Goal: Task Accomplishment & Management: Manage account settings

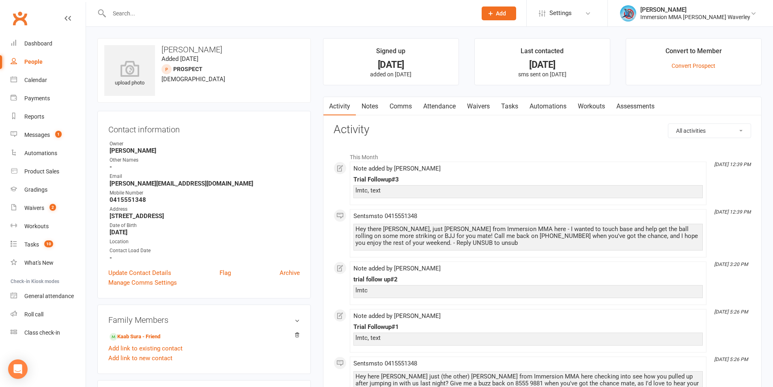
click at [375, 104] on link "Notes" at bounding box center [370, 106] width 28 height 19
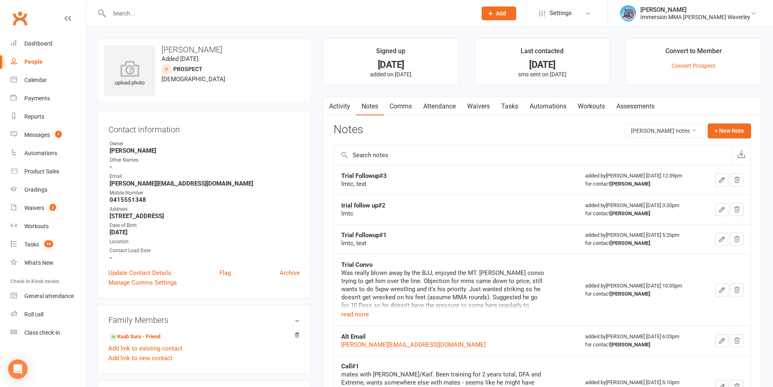
click at [353, 109] on link "Activity" at bounding box center [339, 106] width 32 height 19
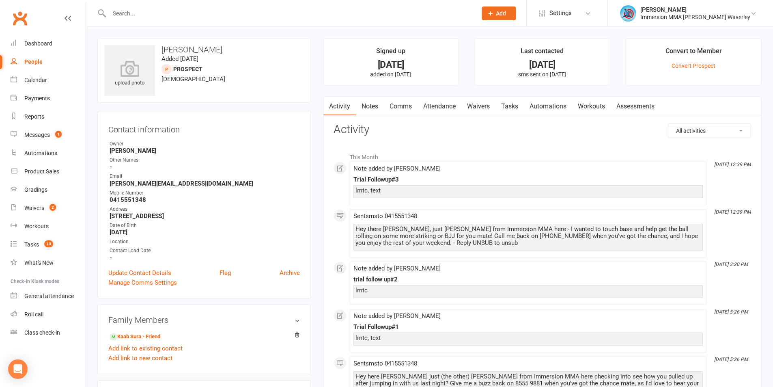
click at [377, 108] on link "Notes" at bounding box center [370, 106] width 28 height 19
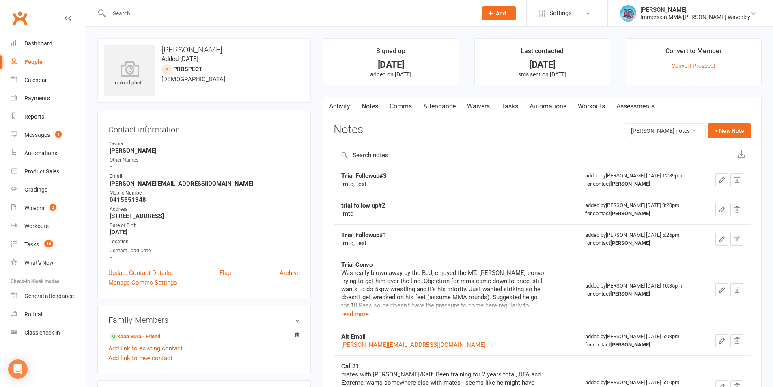
click at [358, 175] on strong "Trial Followup#3" at bounding box center [363, 175] width 45 height 7
copy strong "Trial Followup#3"
click at [730, 131] on button "+ New Note" at bounding box center [729, 130] width 43 height 15
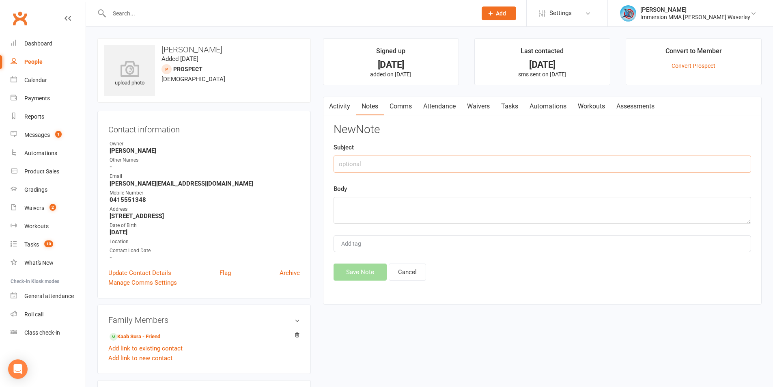
click at [405, 161] on input "text" at bounding box center [543, 163] width 418 height 17
paste input "Trial Followup#3"
type input "Trial Followup#4"
type textarea "lmtc"
click at [347, 277] on button "Save Note" at bounding box center [360, 271] width 53 height 17
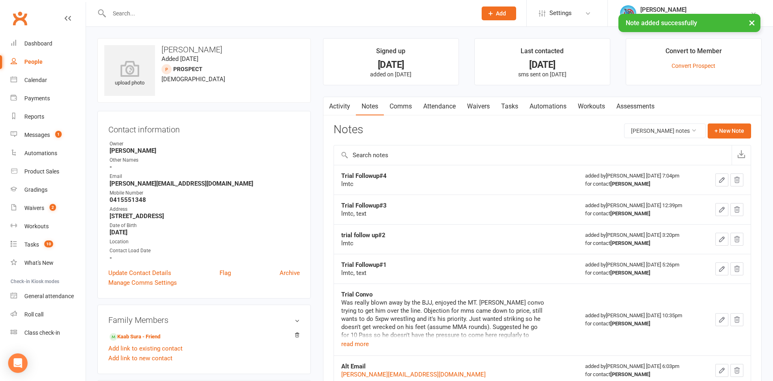
click at [514, 105] on link "Tasks" at bounding box center [509, 106] width 28 height 19
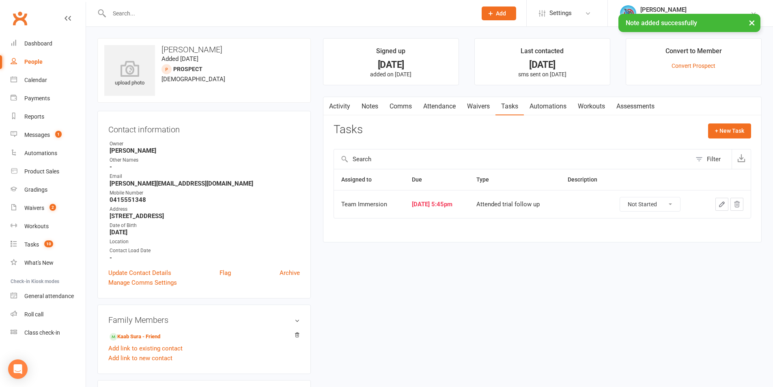
click at [721, 201] on icon "button" at bounding box center [721, 203] width 7 height 7
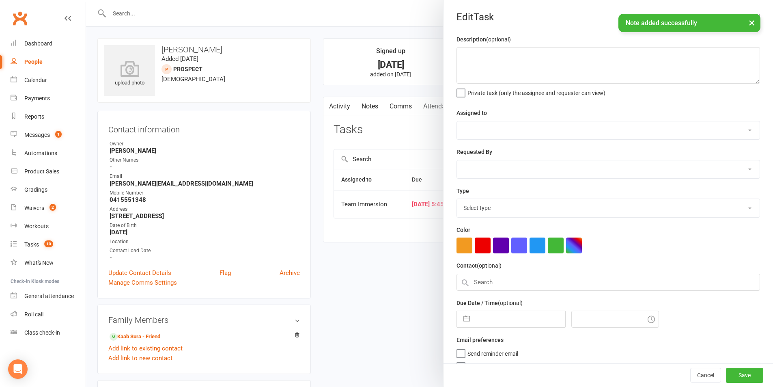
select select "48837"
type input "15 Sep 2025"
type input "5:45pm"
select select "27313"
select select "7"
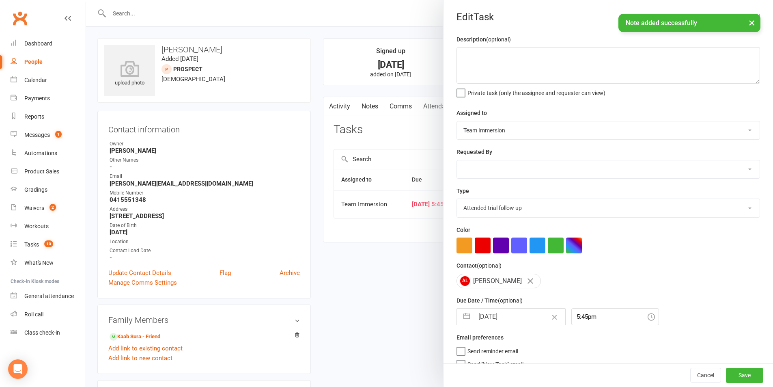
select select "2025"
select select "8"
select select "2025"
select select "9"
select select "2025"
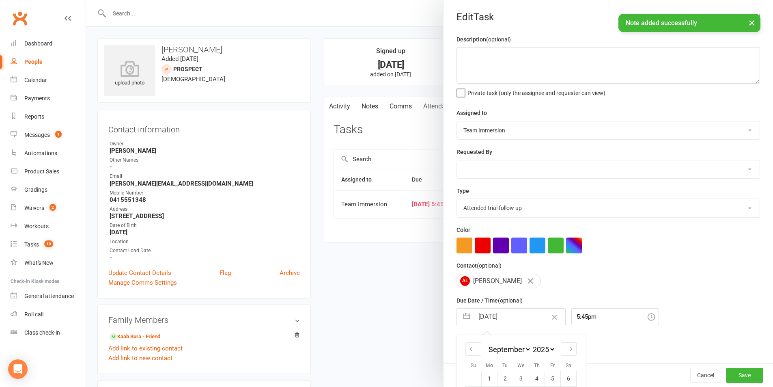
click at [502, 312] on input "15 Sep 2025" at bounding box center [519, 316] width 91 height 16
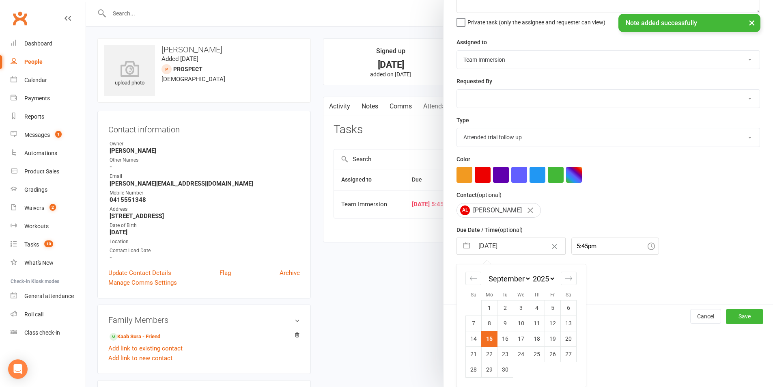
click at [503, 338] on td "16" at bounding box center [506, 338] width 16 height 15
type input "16 Sep 2025"
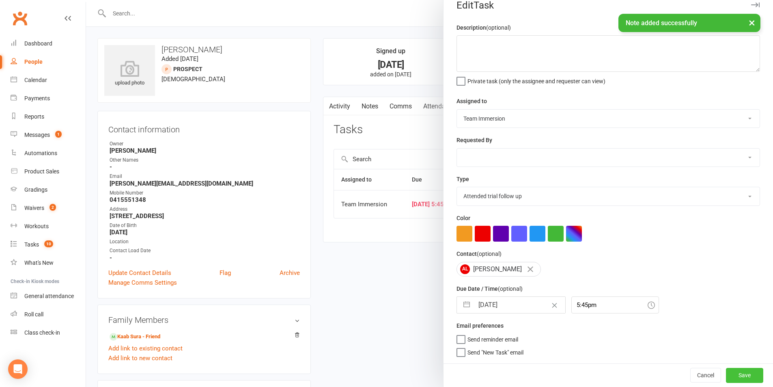
click at [730, 368] on button "Save" at bounding box center [744, 375] width 37 height 15
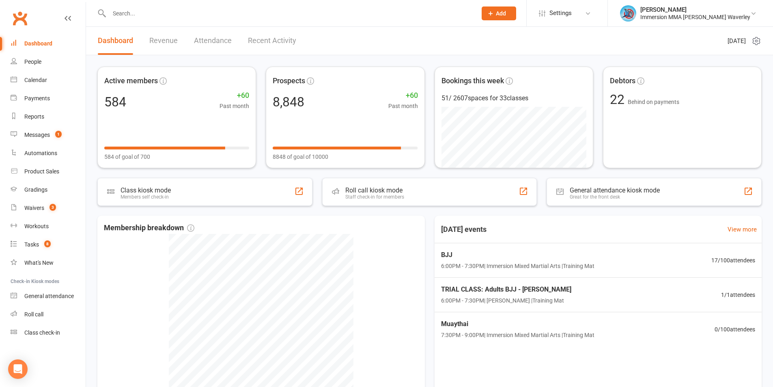
click at [640, 213] on div "Active members 584 +60 Past month 584 of goal of 700 Prospects 8,848 +60 Past m…" at bounding box center [429, 261] width 687 height 413
click at [50, 219] on link "Workouts" at bounding box center [48, 226] width 75 height 18
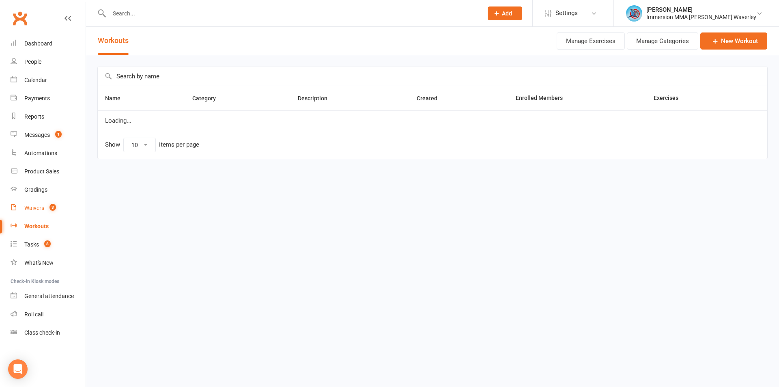
click at [49, 209] on count-badge "3" at bounding box center [50, 208] width 11 height 6
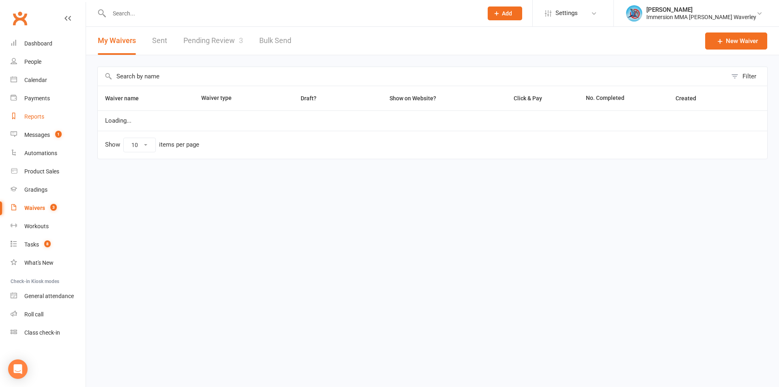
click at [57, 124] on link "Reports" at bounding box center [48, 117] width 75 height 18
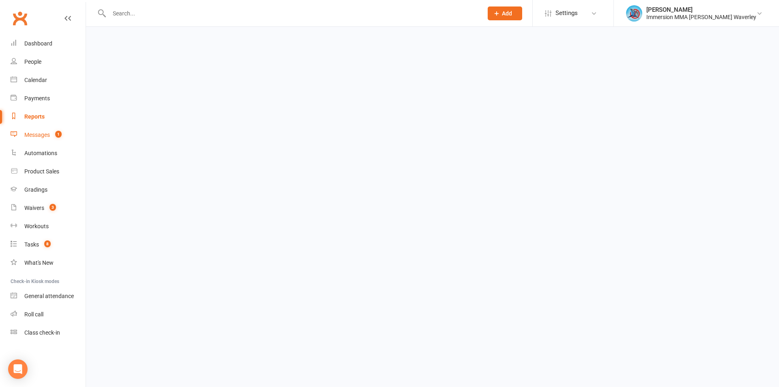
click at [55, 141] on link "Messages 1" at bounding box center [48, 135] width 75 height 18
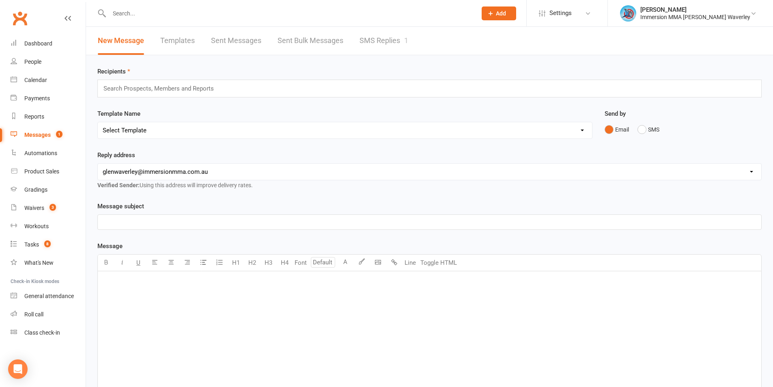
click at [378, 37] on link "SMS Replies 1" at bounding box center [384, 41] width 49 height 28
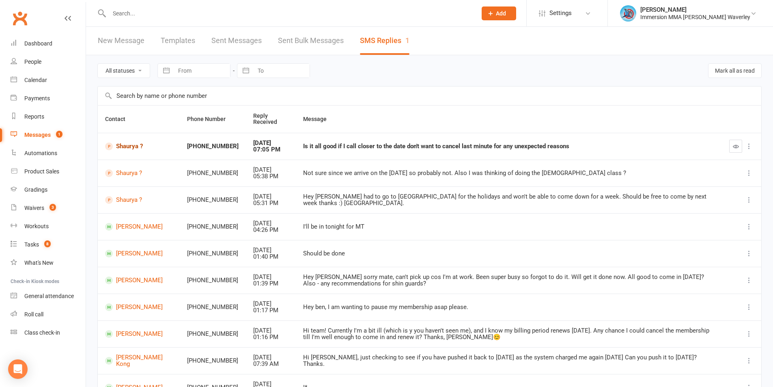
click at [131, 149] on link "Shaurya ?" at bounding box center [138, 146] width 67 height 8
click at [44, 247] on count-badge "8" at bounding box center [45, 244] width 11 height 6
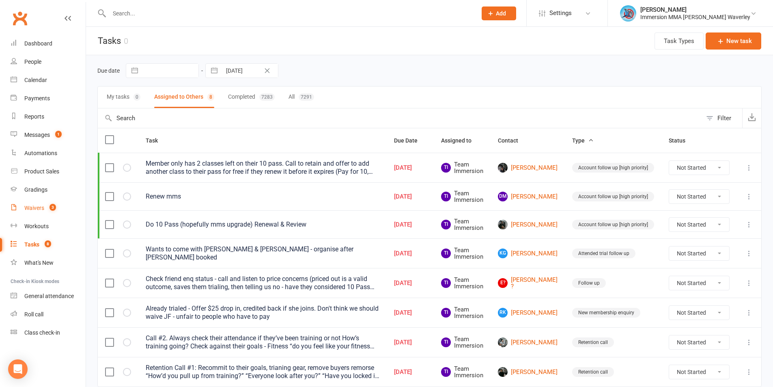
click at [36, 204] on link "Waivers 3" at bounding box center [48, 208] width 75 height 18
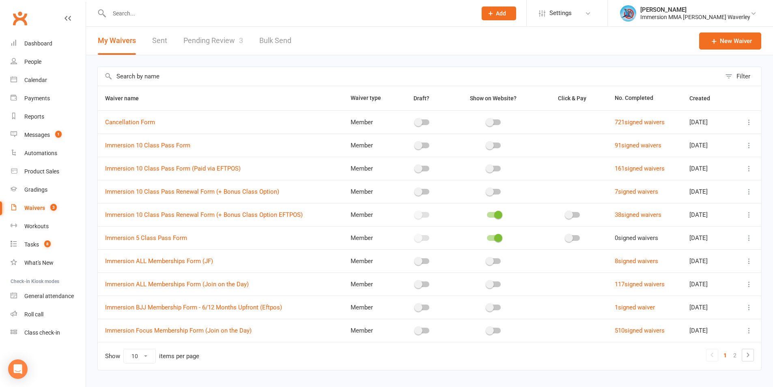
click at [228, 24] on div at bounding box center [284, 13] width 374 height 26
click at [219, 39] on link "Pending Review 3" at bounding box center [213, 41] width 60 height 28
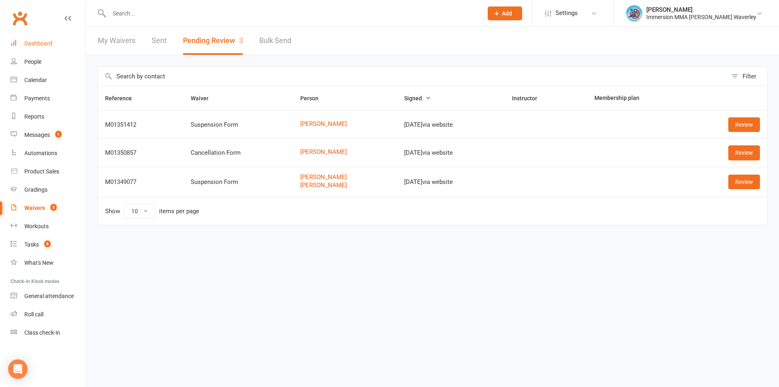
click at [33, 45] on div "Dashboard" at bounding box center [38, 43] width 28 height 6
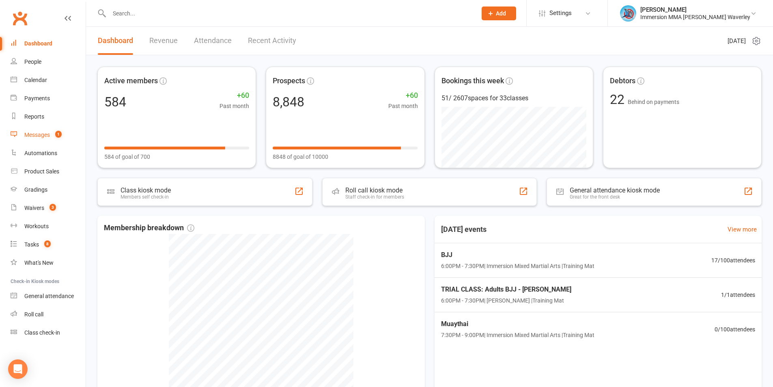
click at [41, 133] on div "Messages" at bounding box center [37, 134] width 26 height 6
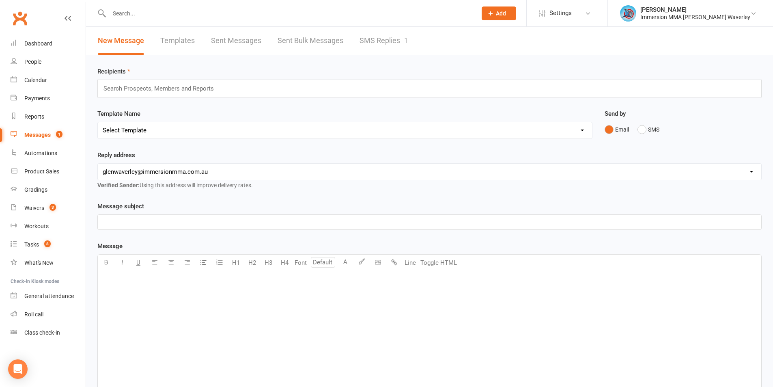
click at [374, 42] on link "SMS Replies 1" at bounding box center [384, 41] width 49 height 28
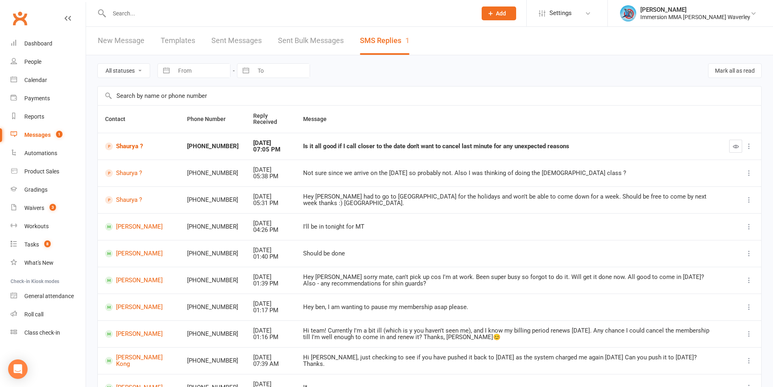
click at [731, 148] on button "button" at bounding box center [735, 146] width 13 height 13
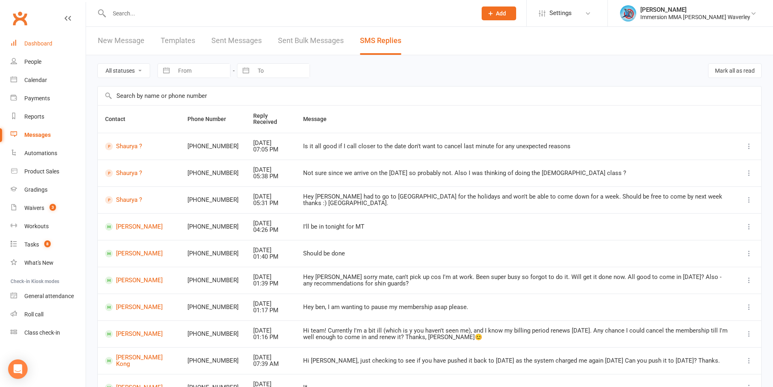
click at [62, 39] on link "Dashboard" at bounding box center [48, 43] width 75 height 18
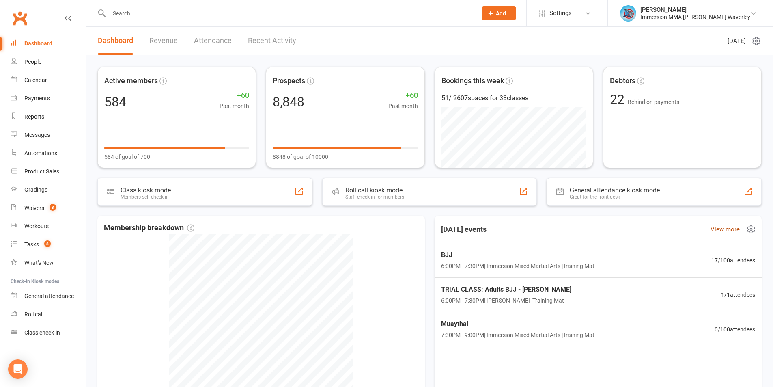
click at [732, 229] on link "View more" at bounding box center [725, 229] width 29 height 10
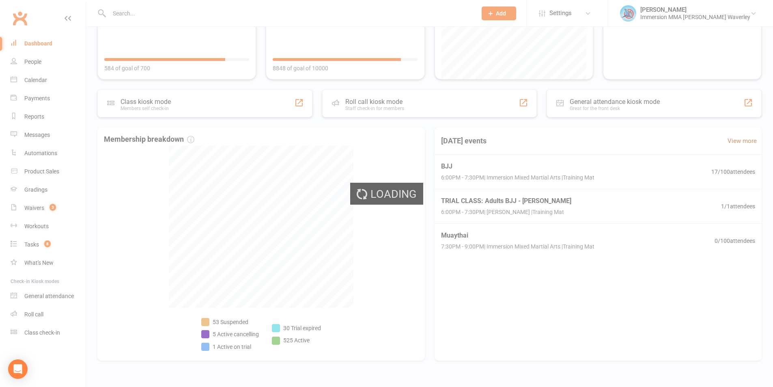
scroll to position [105, 0]
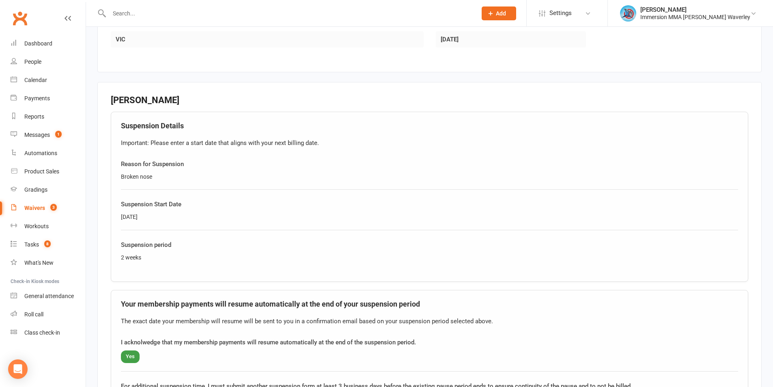
scroll to position [325, 0]
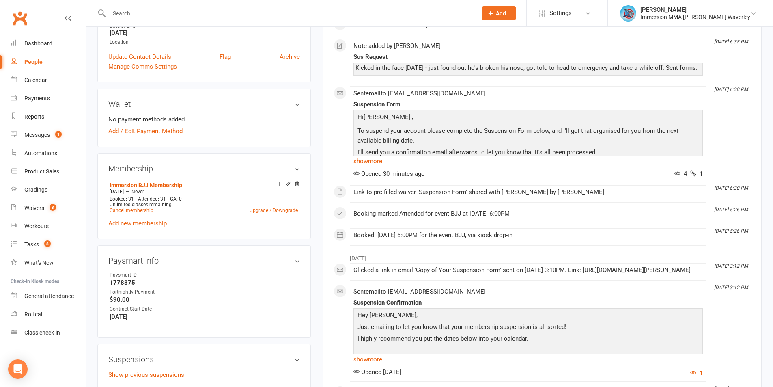
scroll to position [216, 0]
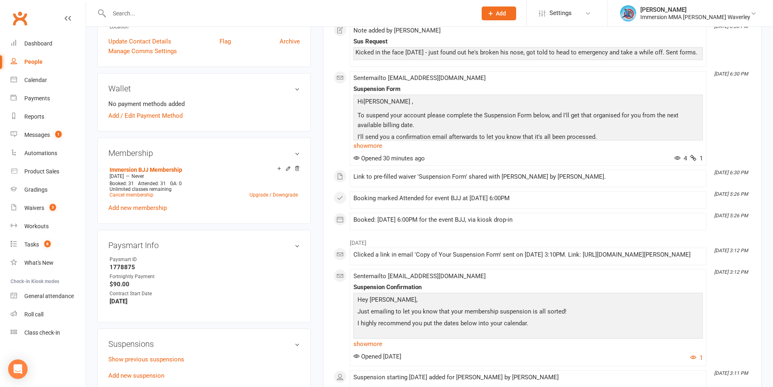
click at [118, 267] on strong "1778875" at bounding box center [205, 266] width 190 height 7
copy strong "1778875"
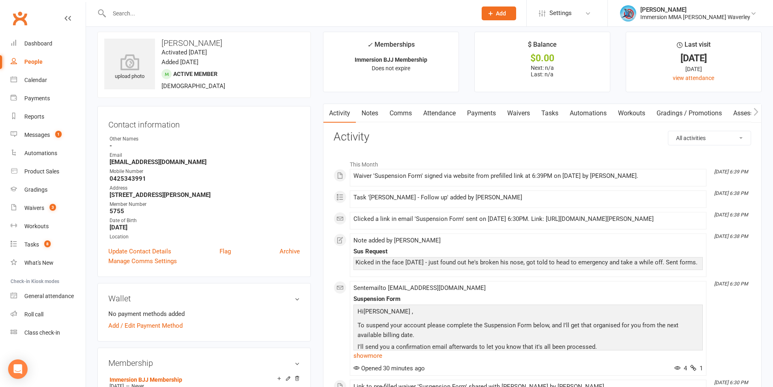
scroll to position [0, 0]
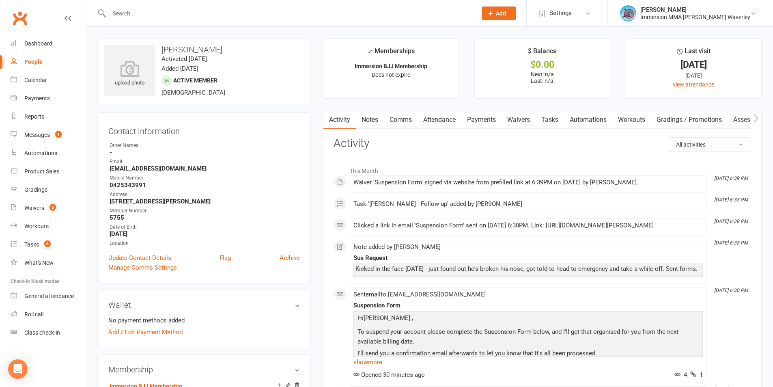
click at [367, 116] on link "Notes" at bounding box center [370, 119] width 28 height 19
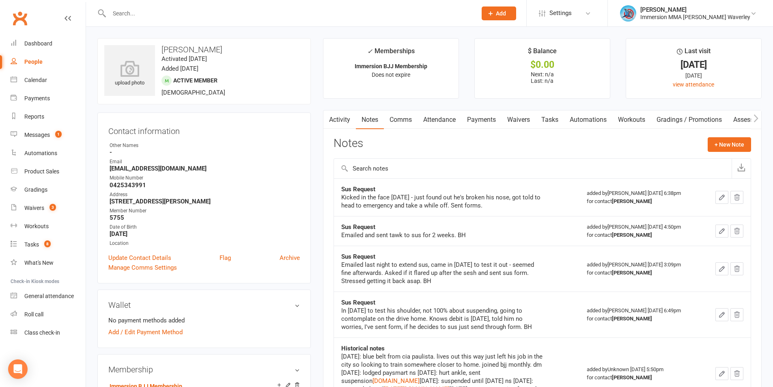
scroll to position [325, 0]
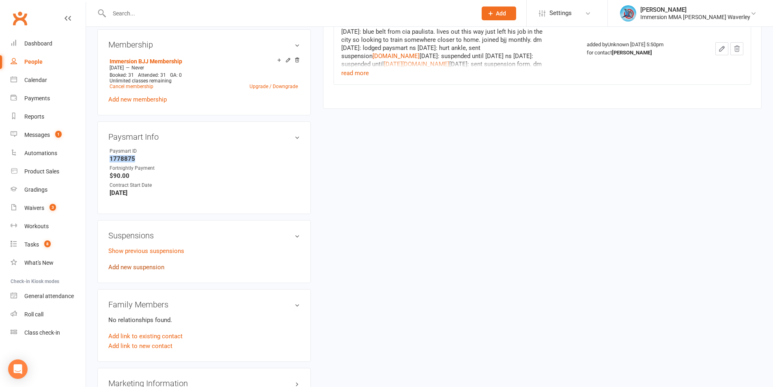
click at [142, 268] on link "Add new suspension" at bounding box center [136, 266] width 56 height 7
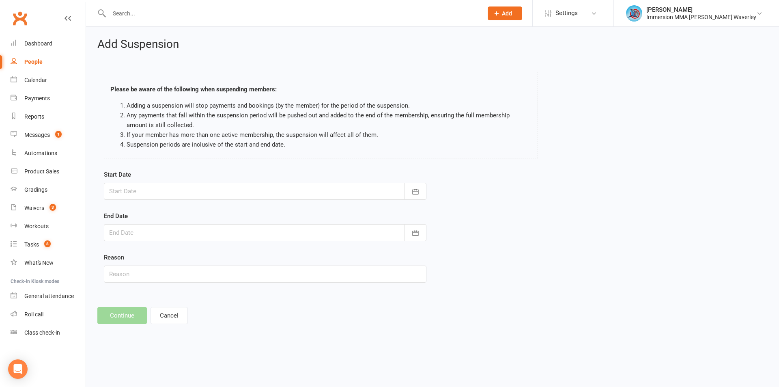
click at [189, 182] on div "Start Date September 2025 Sun Mon Tue Wed Thu Fri Sat 36 31 01 02 03 04 05 06 3…" at bounding box center [265, 185] width 323 height 30
click at [183, 190] on div at bounding box center [265, 191] width 323 height 17
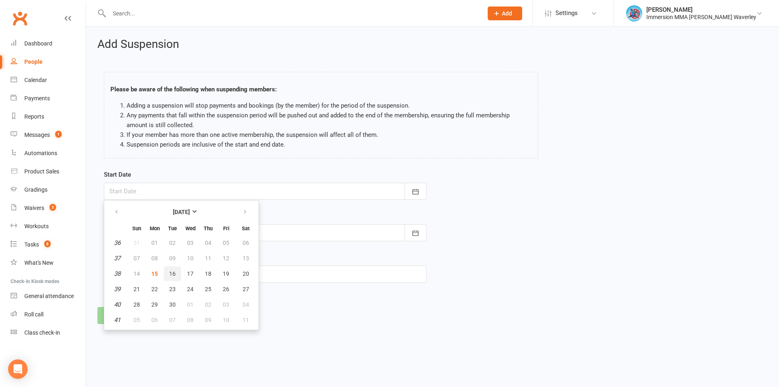
click at [170, 276] on span "16" at bounding box center [172, 273] width 6 height 6
type input "16 Sep 2025"
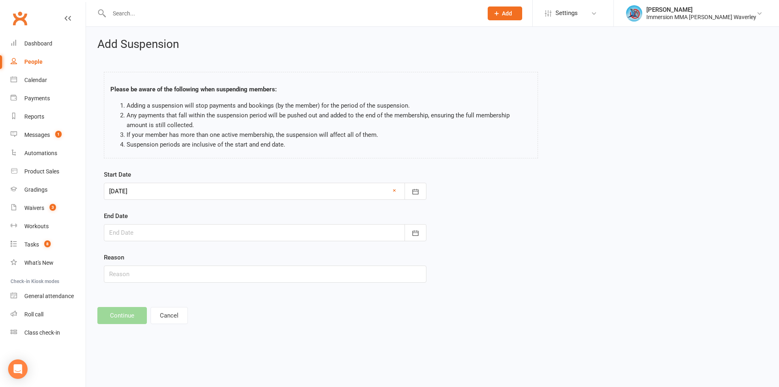
click at [191, 234] on div at bounding box center [265, 232] width 323 height 17
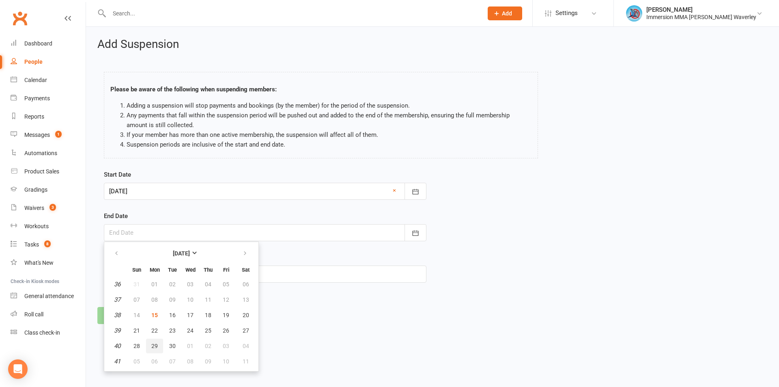
click at [152, 346] on span "29" at bounding box center [154, 345] width 6 height 6
type input "29 Sep 2025"
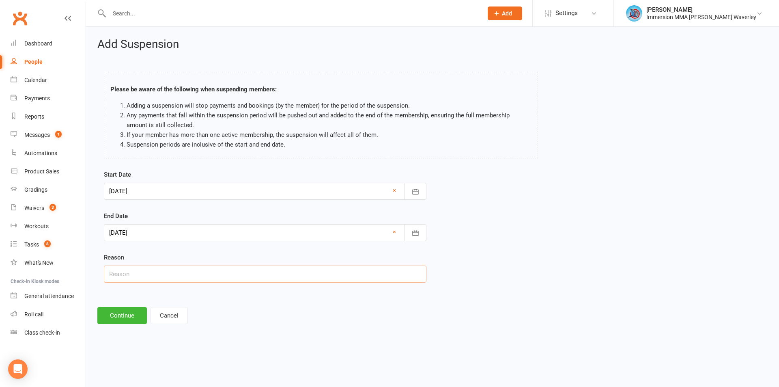
click at [157, 270] on input "text" at bounding box center [265, 273] width 323 height 17
type input "broken nose"
click at [131, 323] on button "Continue" at bounding box center [122, 315] width 50 height 17
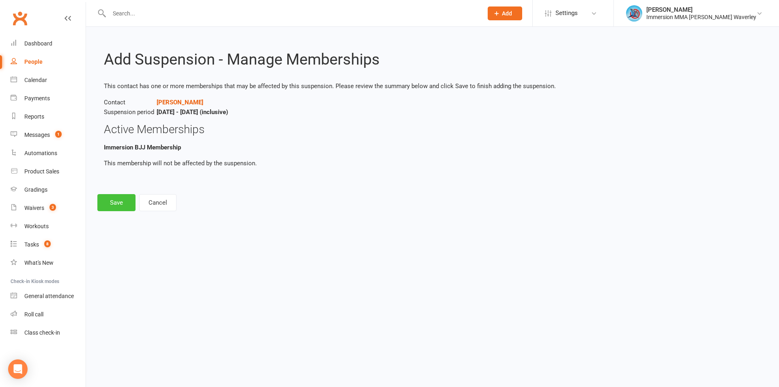
click at [121, 207] on button "Save" at bounding box center [116, 202] width 38 height 17
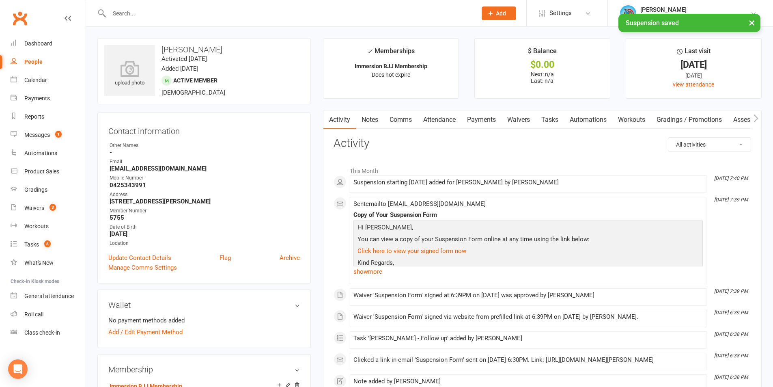
drag, startPoint x: 407, startPoint y: 116, endPoint x: 410, endPoint y: 121, distance: 5.3
click at [407, 116] on link "Comms" at bounding box center [401, 119] width 34 height 19
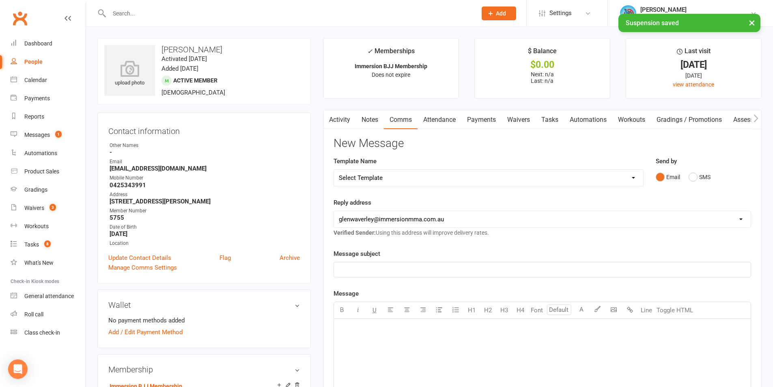
click at [395, 170] on select "Select Template [Email] Adult Appt Confirmation Email [SMS] Booking Confirmatio…" at bounding box center [488, 178] width 309 height 16
select select "13"
click at [334, 170] on select "Select Template [Email] Adult Appt Confirmation Email [SMS] Booking Confirmatio…" at bounding box center [488, 178] width 309 height 16
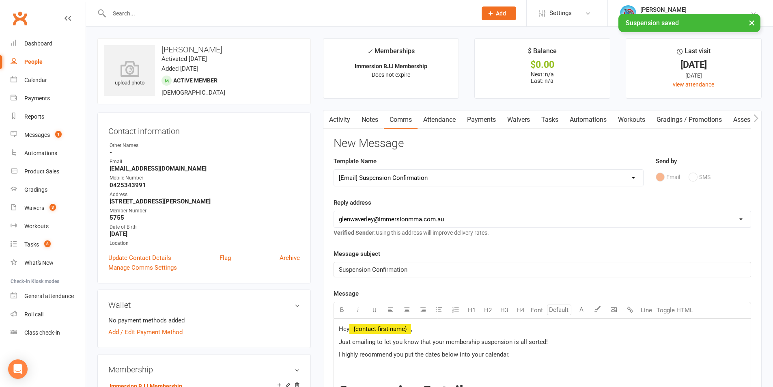
scroll to position [216, 0]
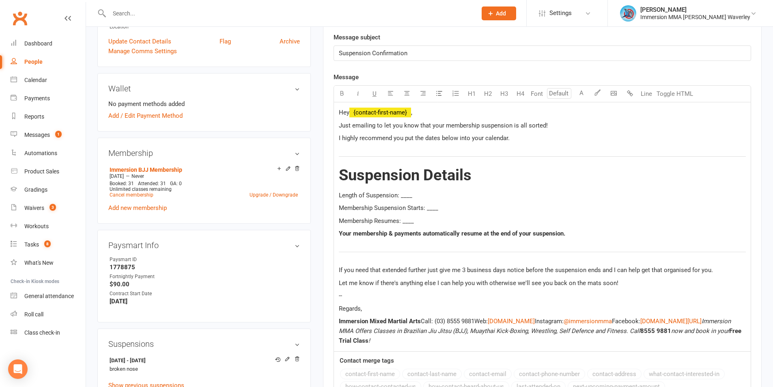
click at [405, 195] on span "Length of Suspension: ____" at bounding box center [375, 195] width 73 height 7
click at [426, 209] on span "Membership Suspension Starts: ____" at bounding box center [388, 207] width 99 height 7
click at [409, 217] on span "Membership Resumes: ____" at bounding box center [376, 220] width 75 height 7
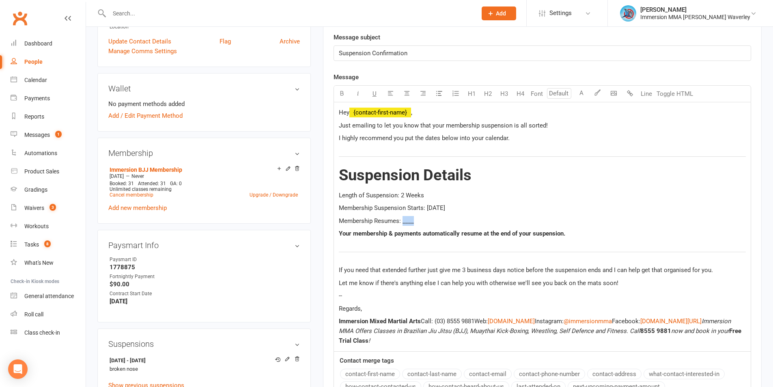
click at [409, 217] on span "Membership Resumes: ____" at bounding box center [376, 220] width 75 height 7
click at [399, 308] on p "Regards," at bounding box center [542, 309] width 407 height 10
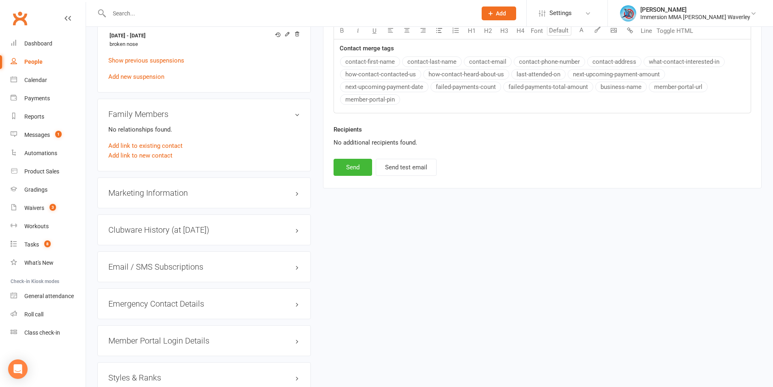
scroll to position [325, 0]
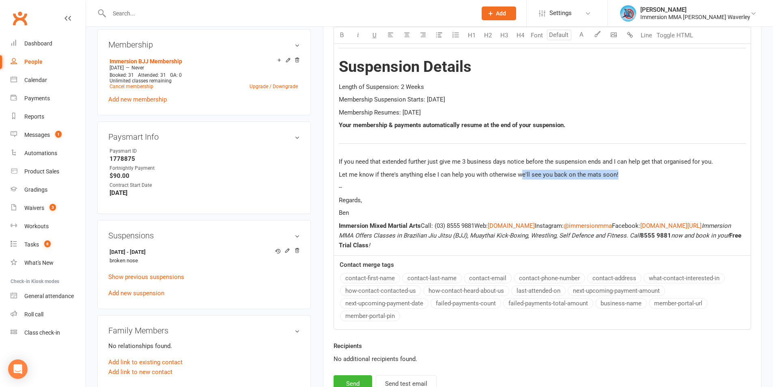
drag, startPoint x: 619, startPoint y: 172, endPoint x: 521, endPoint y: 170, distance: 98.2
click at [521, 170] on p "Let me know if there's anything else I can help you with otherwise we'll see yo…" at bounding box center [542, 175] width 407 height 10
click at [664, 175] on p "Let me know if there's anything else I can help you with otherwise we'll see yo…" at bounding box center [542, 175] width 407 height 10
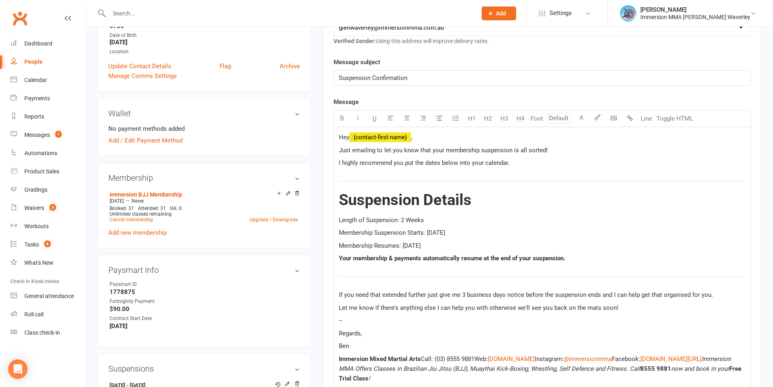
scroll to position [0, 0]
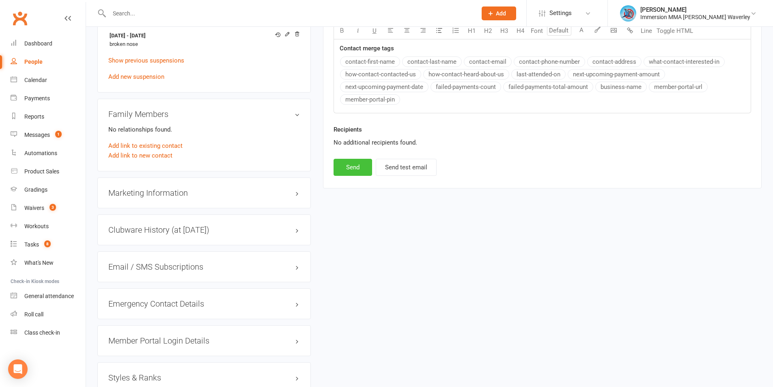
click at [355, 167] on button "Send" at bounding box center [353, 167] width 39 height 17
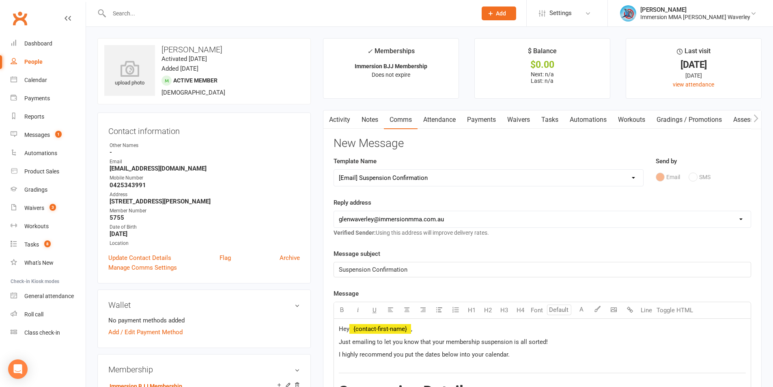
select select
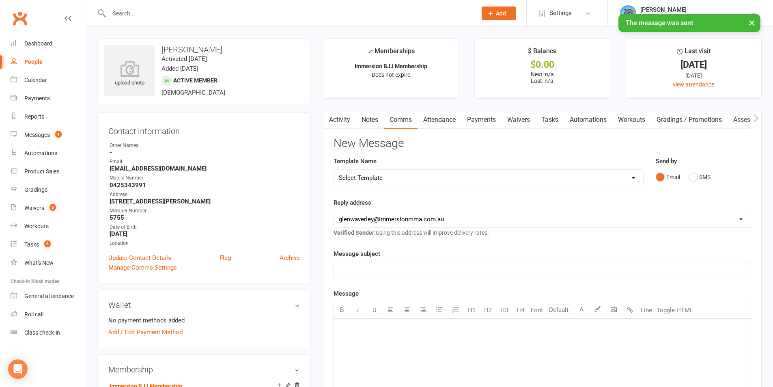
click at [535, 117] on link "Waivers" at bounding box center [519, 119] width 34 height 19
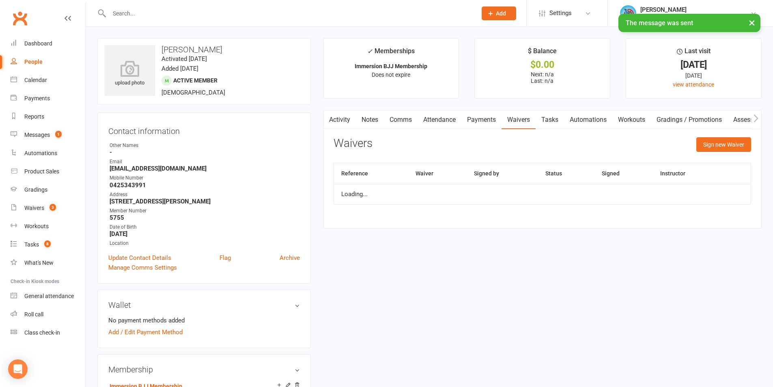
click at [555, 115] on link "Tasks" at bounding box center [550, 119] width 28 height 19
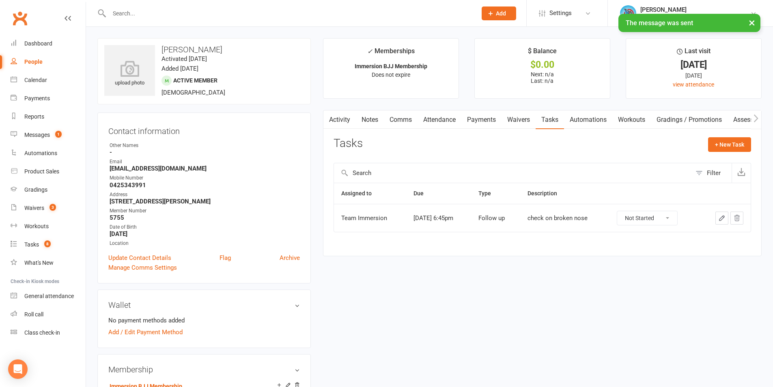
click at [345, 114] on link "Activity" at bounding box center [339, 119] width 32 height 19
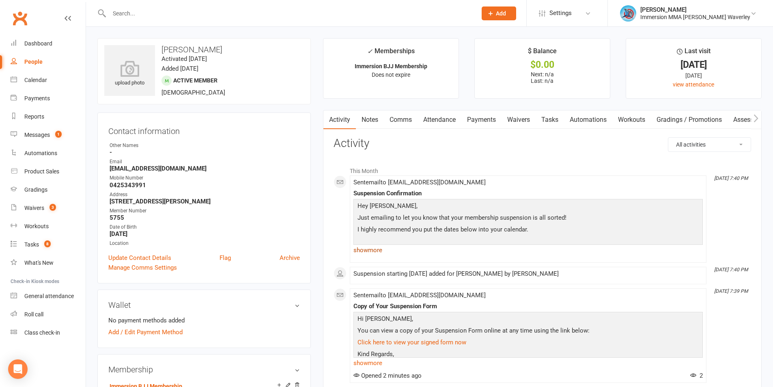
click at [364, 245] on link "show more" at bounding box center [527, 249] width 349 height 11
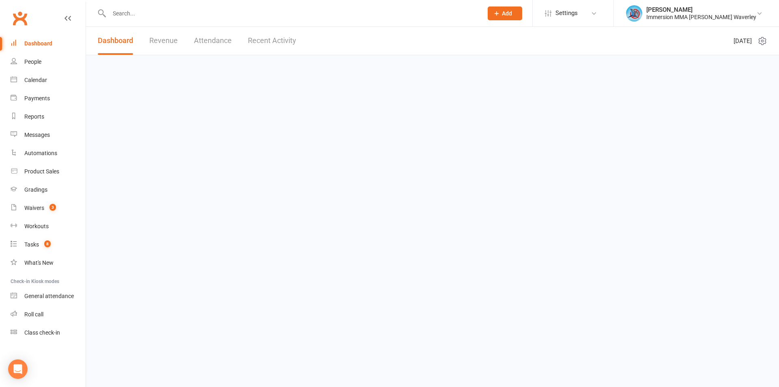
click at [44, 47] on link "Dashboard" at bounding box center [48, 43] width 75 height 18
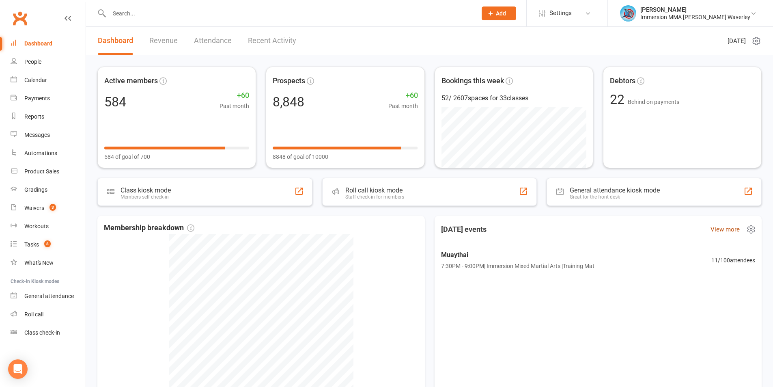
click at [720, 229] on link "View more" at bounding box center [725, 229] width 29 height 10
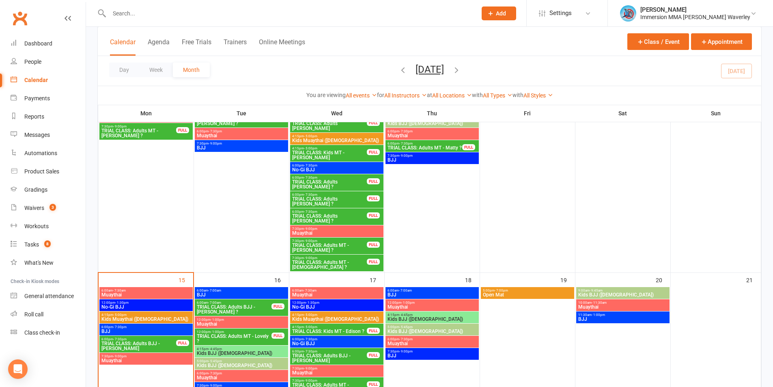
scroll to position [433, 0]
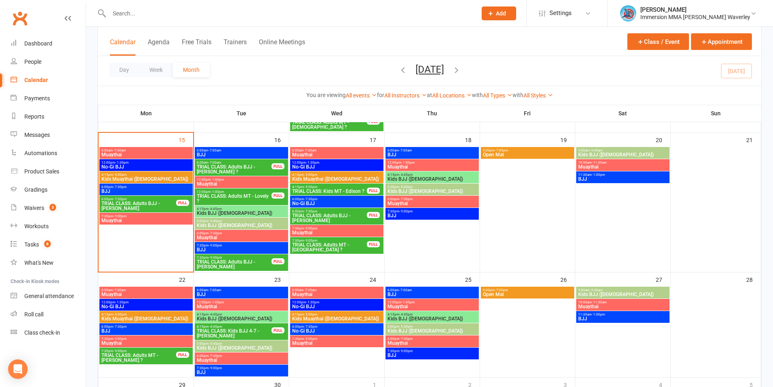
click at [28, 32] on div "Clubworx" at bounding box center [43, 23] width 86 height 30
click at [32, 47] on link "Dashboard" at bounding box center [48, 43] width 75 height 18
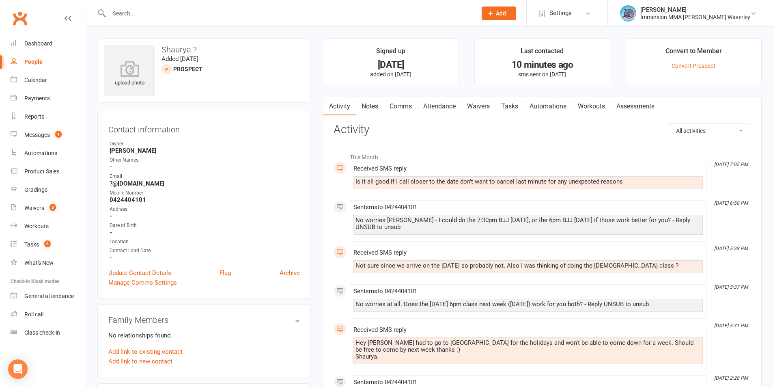
click at [407, 110] on link "Comms" at bounding box center [401, 106] width 34 height 19
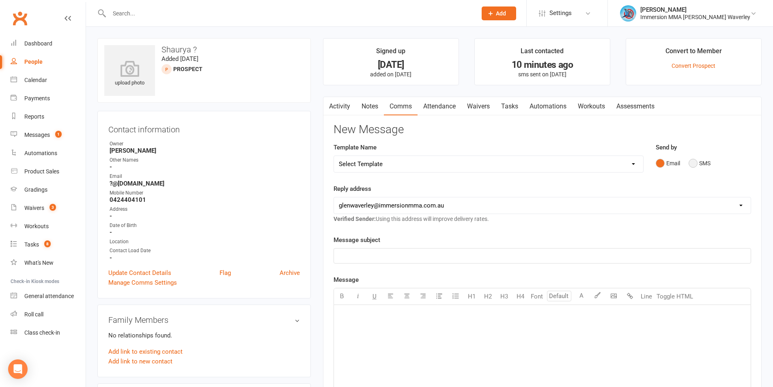
click at [701, 167] on button "SMS" at bounding box center [700, 162] width 22 height 15
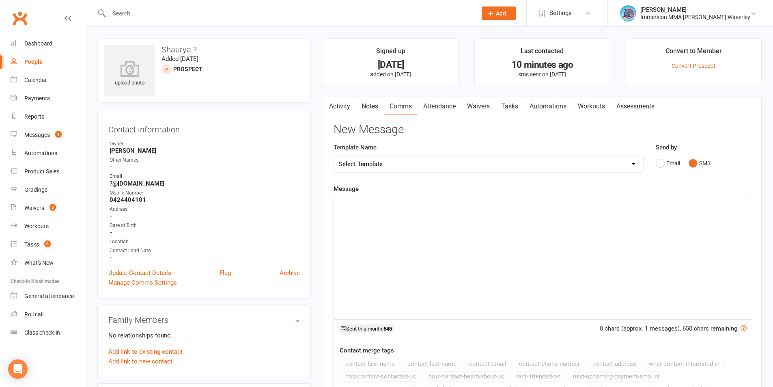
drag, startPoint x: 482, startPoint y: 269, endPoint x: 487, endPoint y: 258, distance: 11.6
click at [480, 268] on div "﻿" at bounding box center [542, 258] width 417 height 122
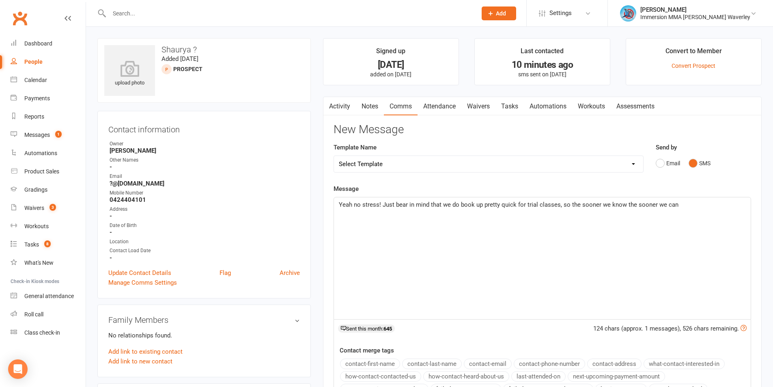
click at [660, 204] on span "Yeah no stress! Just bear in mind that we do book up pretty quick for trial cla…" at bounding box center [509, 204] width 340 height 7
drag, startPoint x: 660, startPoint y: 204, endPoint x: 648, endPoint y: 207, distance: 12.7
click at [660, 203] on span "Yeah no stress! Just bear in mind that we do book up pretty quick for trial cla…" at bounding box center [509, 204] width 340 height 7
click at [673, 202] on p "Yeah no stress! Just bear in mind that we do book up pretty quick for trial cla…" at bounding box center [542, 205] width 407 height 10
click at [385, 205] on span "Yeah no stress! Just bear in mind that we do book up pretty quick for trial cla…" at bounding box center [541, 209] width 405 height 17
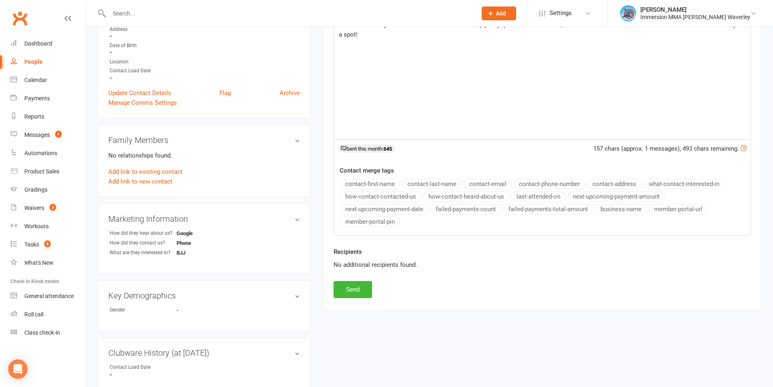
scroll to position [216, 0]
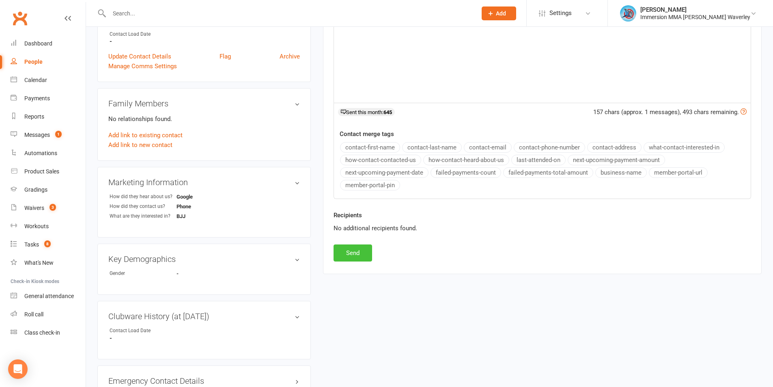
click at [365, 253] on button "Send" at bounding box center [353, 252] width 39 height 17
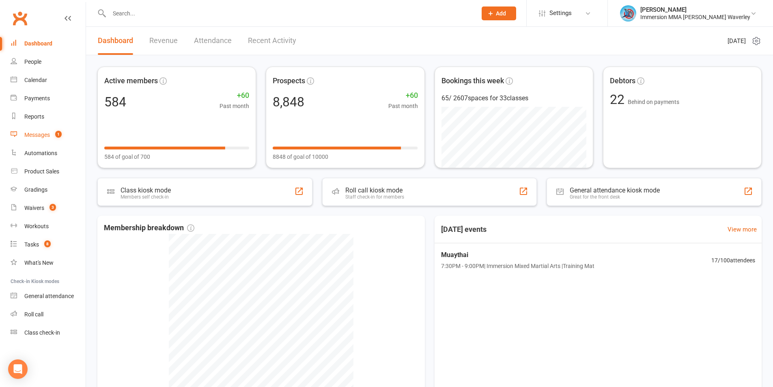
click at [52, 139] on link "Messages 1" at bounding box center [48, 135] width 75 height 18
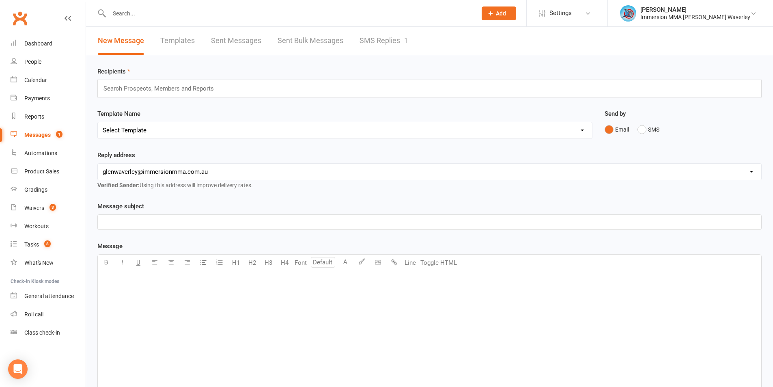
click at [390, 38] on link "SMS Replies 1" at bounding box center [384, 41] width 49 height 28
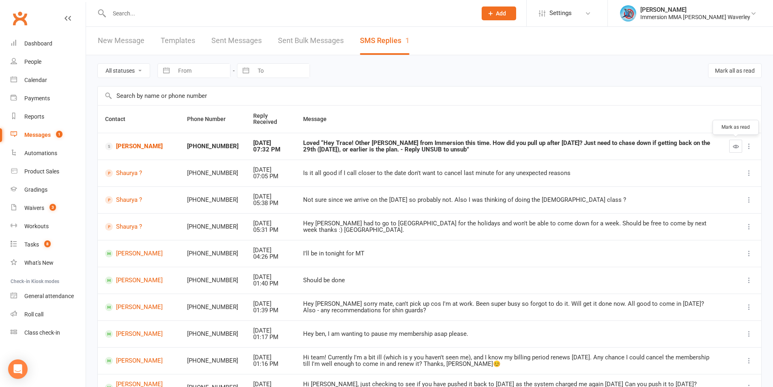
click at [737, 149] on icon "button" at bounding box center [736, 146] width 6 height 6
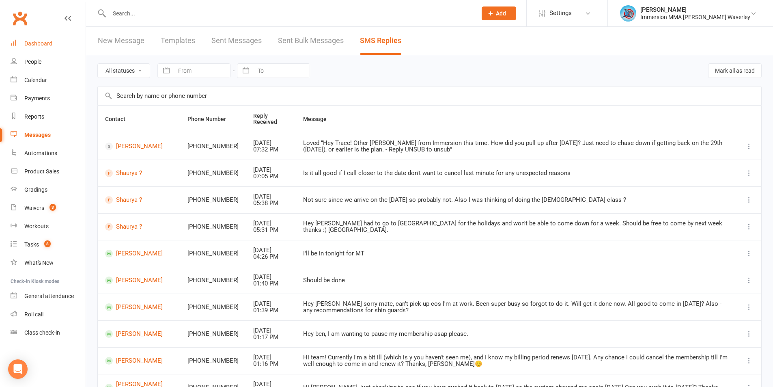
click at [43, 39] on link "Dashboard" at bounding box center [48, 43] width 75 height 18
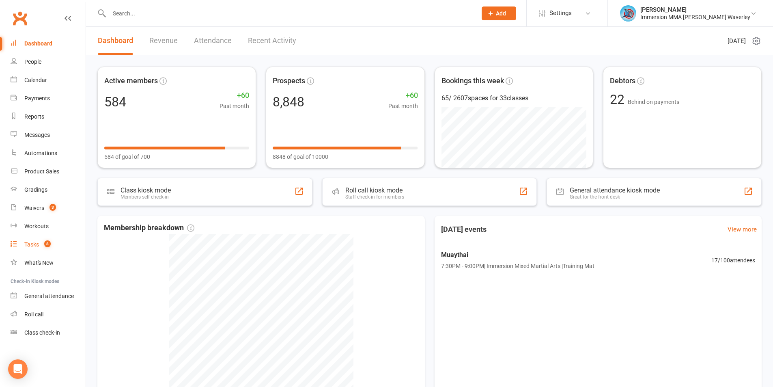
click at [41, 241] on link "Tasks 8" at bounding box center [48, 244] width 75 height 18
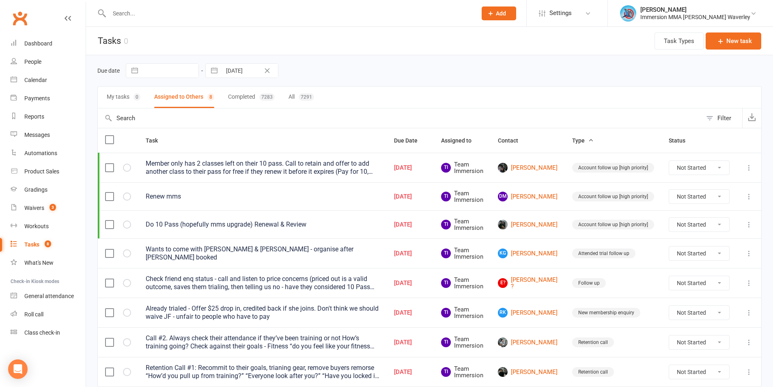
click at [744, 164] on div at bounding box center [749, 168] width 10 height 10
click at [747, 164] on icon at bounding box center [749, 168] width 8 height 8
click at [706, 198] on link "Edit" at bounding box center [707, 199] width 80 height 16
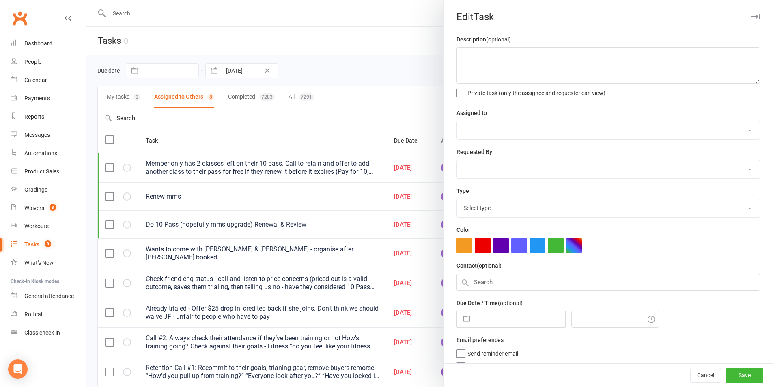
type textarea "Member only has 2 classes left on their 10 pass. Call to retain and offer to ad…"
select select "48837"
type input "13 Sep 2025"
type input "11:45am"
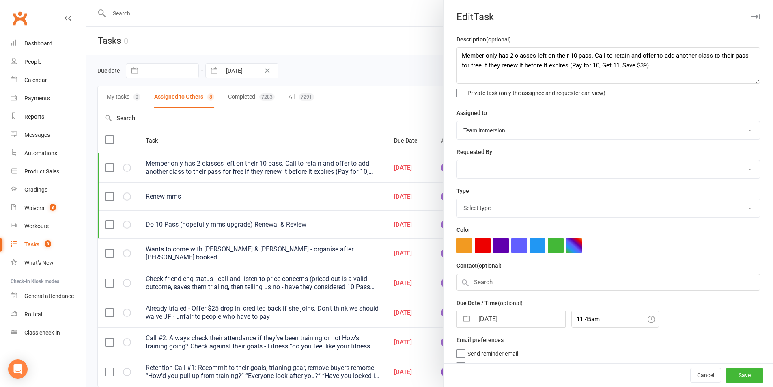
select select "27317"
click at [515, 330] on div "Description (optional) Member only has 2 classes left on their 10 pass. Call to…" at bounding box center [609, 204] width 330 height 341
click at [523, 317] on input "13 Sep 2025" at bounding box center [519, 317] width 91 height 16
select select "7"
select select "2025"
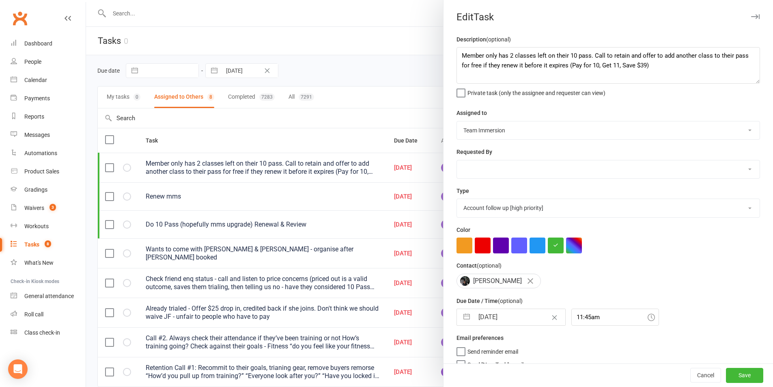
select select "8"
select select "2025"
select select "9"
select select "2025"
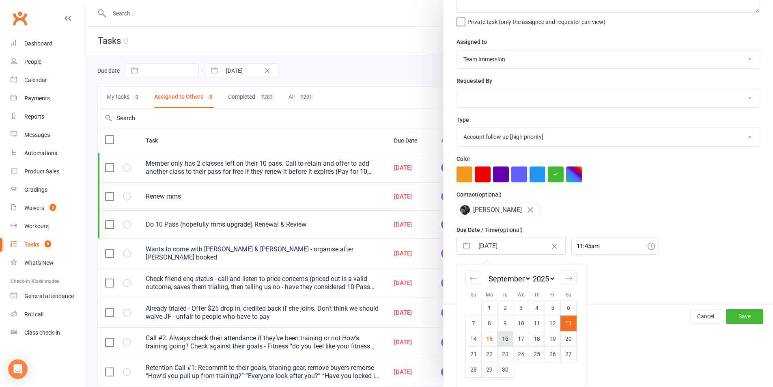
click at [504, 340] on td "16" at bounding box center [506, 338] width 16 height 15
type input "16 Sep 2025"
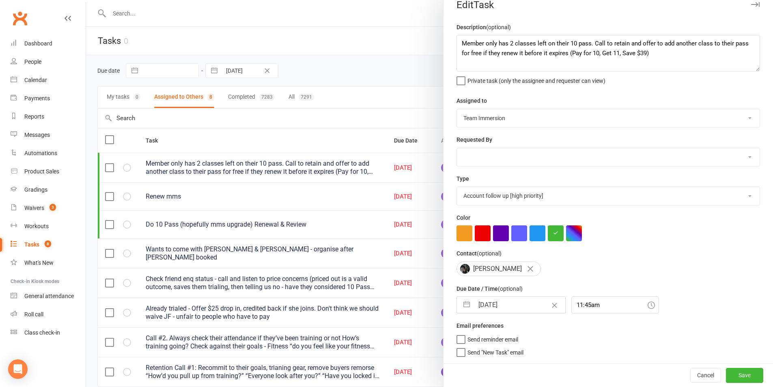
scroll to position [15, 0]
click at [731, 375] on button "Save" at bounding box center [744, 375] width 37 height 15
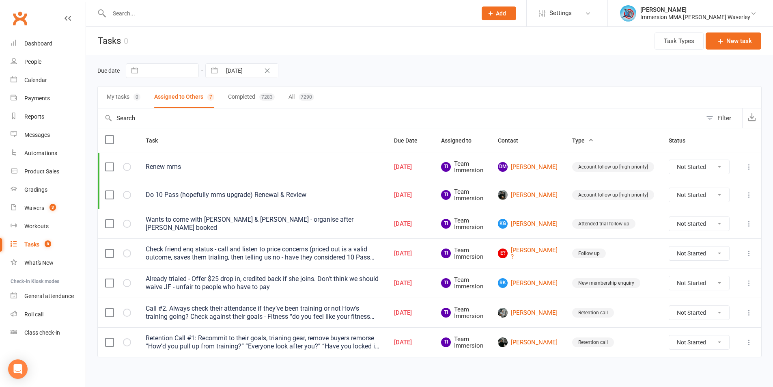
click at [750, 164] on icon at bounding box center [749, 167] width 8 height 8
click at [702, 193] on link "Edit" at bounding box center [707, 198] width 80 height 16
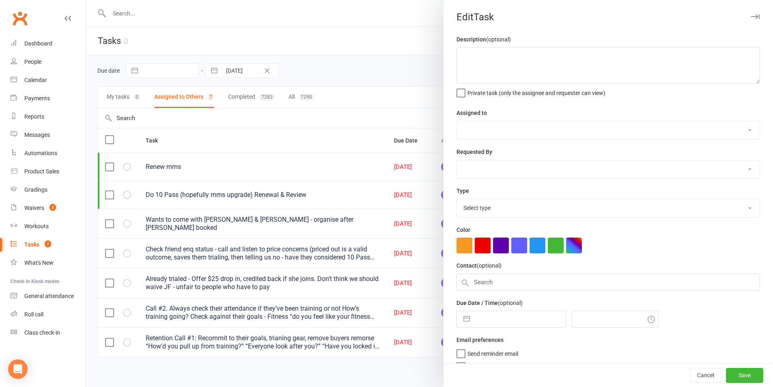
type textarea "Renew mms"
select select "48837"
select select "48840"
type input "15 Sep 2025"
type input "12:15pm"
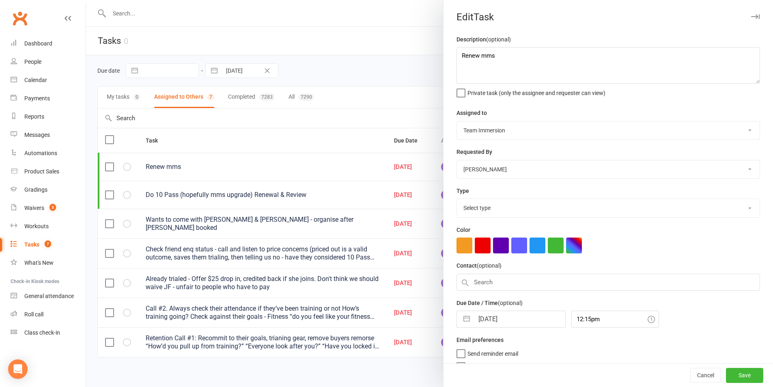
select select "27317"
click at [510, 317] on input "15 Sep 2025" at bounding box center [519, 316] width 91 height 16
select select "7"
select select "2025"
select select "8"
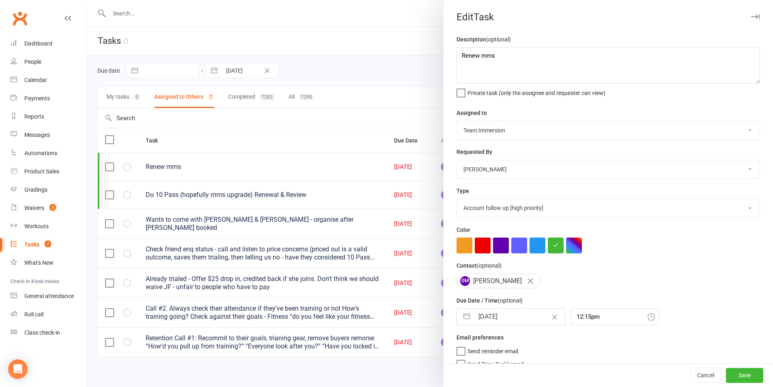
select select "2025"
select select "9"
select select "2025"
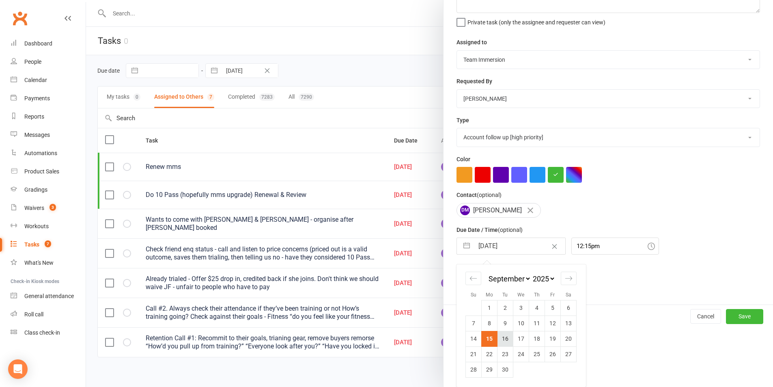
click at [499, 341] on td "16" at bounding box center [506, 338] width 16 height 15
type input "16 Sep 2025"
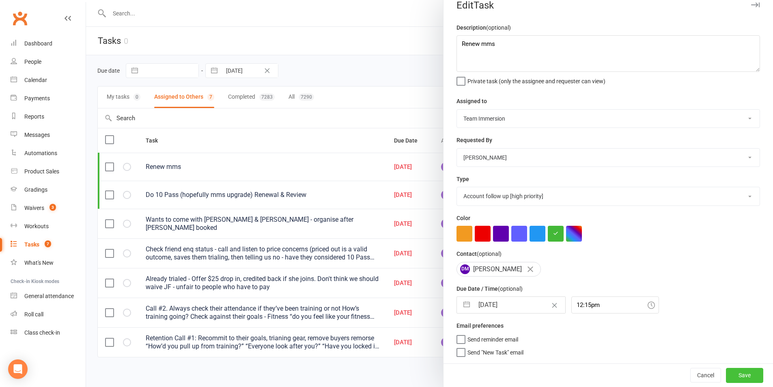
click at [726, 374] on button "Save" at bounding box center [744, 375] width 37 height 15
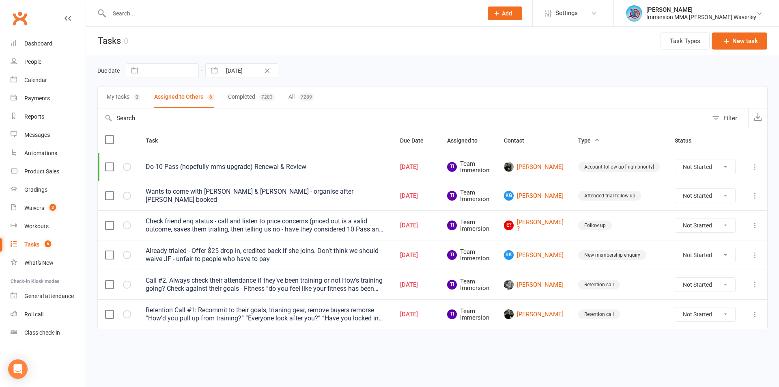
click at [756, 166] on icon at bounding box center [755, 167] width 8 height 8
click at [711, 194] on link "Edit" at bounding box center [719, 198] width 80 height 16
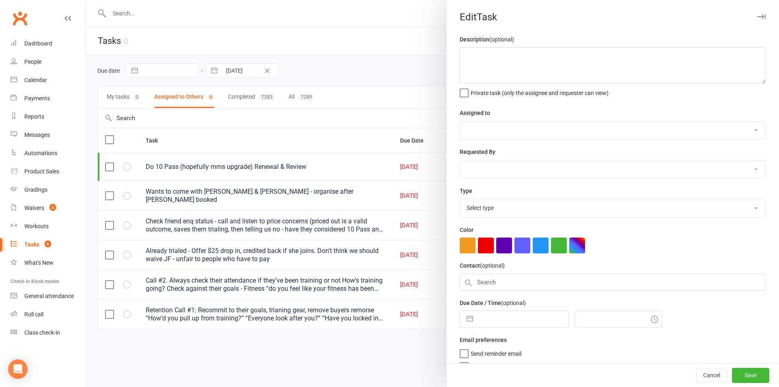
type textarea "Do 10 Pass (hopefully mms upgrade) Renewal & Review"
select select "48837"
type input "15 Sep 2025"
type input "11:30am"
select select "27317"
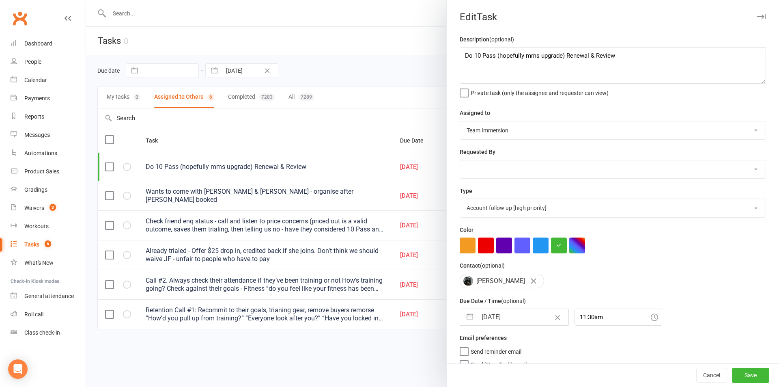
click at [513, 321] on input "15 Sep 2025" at bounding box center [522, 317] width 91 height 16
select select "7"
select select "2025"
select select "8"
select select "2025"
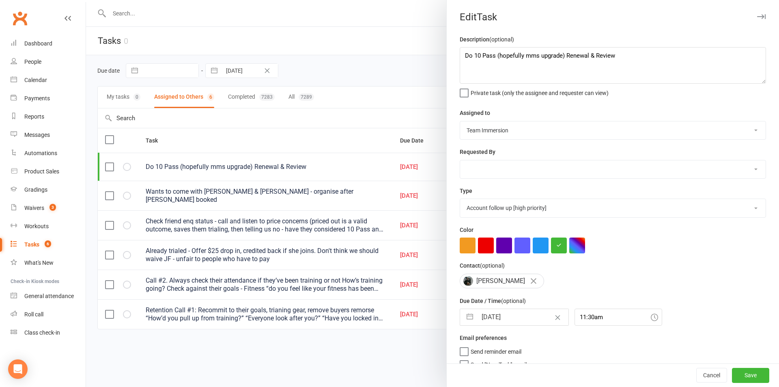
select select "9"
select select "2025"
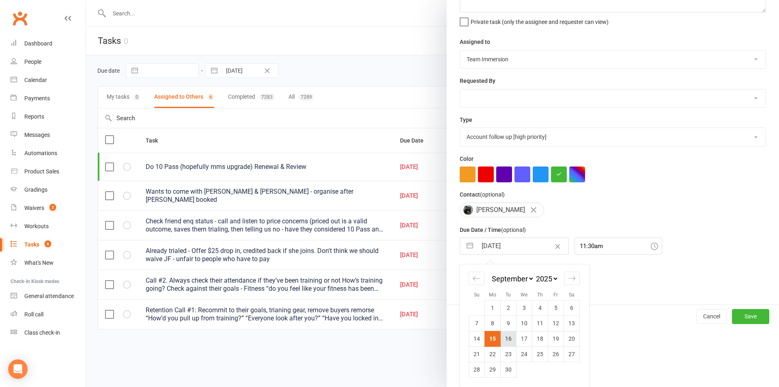
click at [504, 339] on td "16" at bounding box center [509, 338] width 16 height 15
type input "16 Sep 2025"
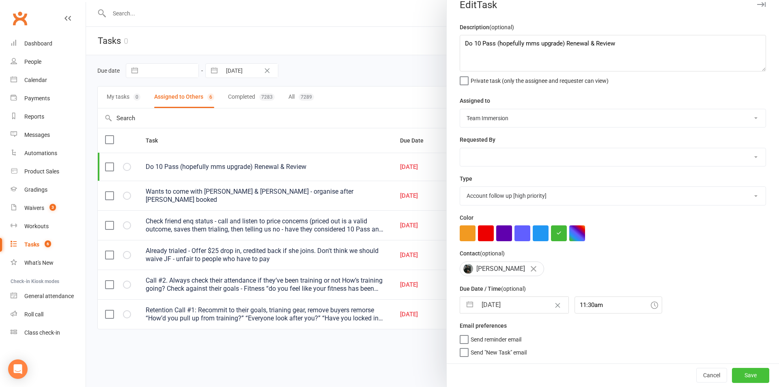
click at [757, 373] on button "Save" at bounding box center [750, 375] width 37 height 15
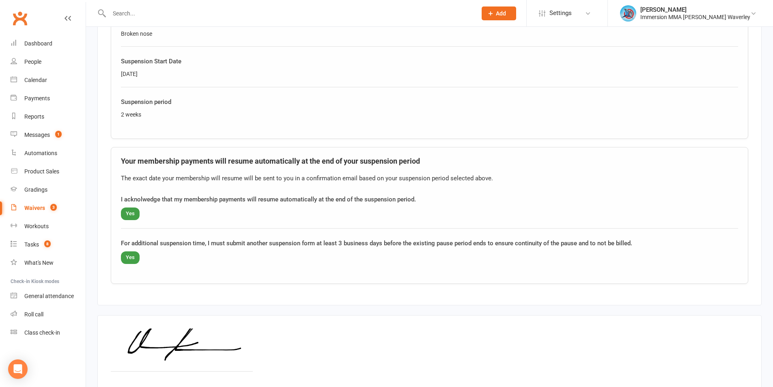
scroll to position [542, 0]
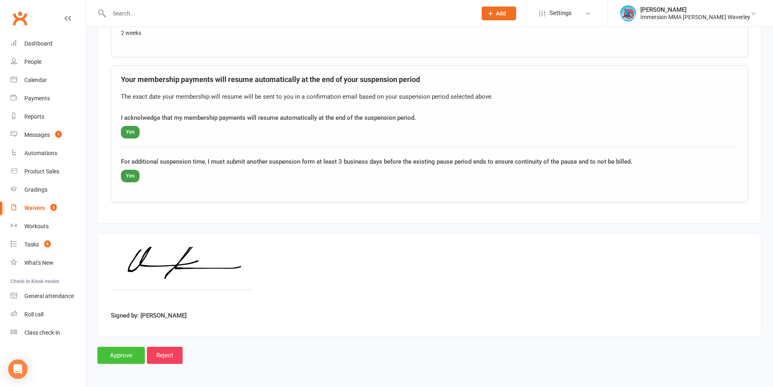
click at [132, 352] on input "Approve" at bounding box center [120, 355] width 47 height 17
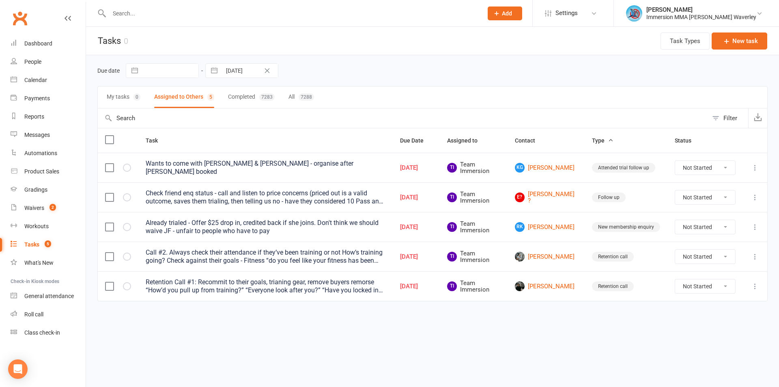
click at [756, 283] on icon at bounding box center [755, 286] width 8 height 8
click at [708, 309] on link "Edit" at bounding box center [719, 316] width 80 height 16
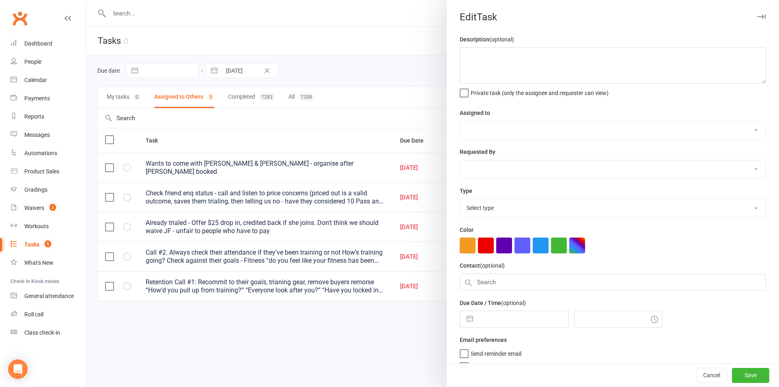
type textarea "Retention Call #1: Recommit to their goals, trianing gear, remove buyers remors…"
select select "48837"
type input "14 Sep 2025"
type input "12:45am"
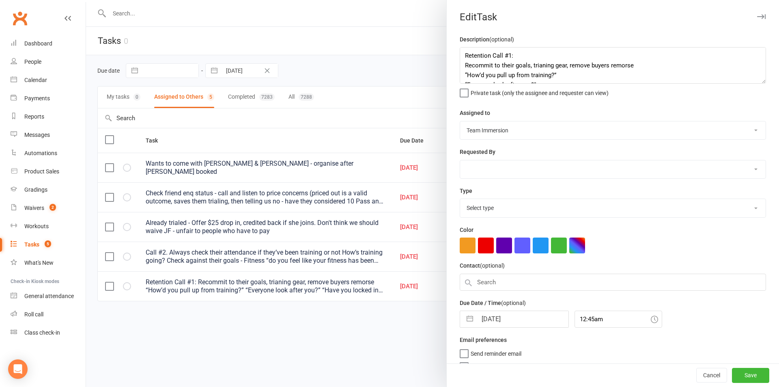
select select "27302"
drag, startPoint x: 341, startPoint y: 342, endPoint x: 340, endPoint y: 336, distance: 7.0
click at [341, 341] on div at bounding box center [432, 193] width 693 height 387
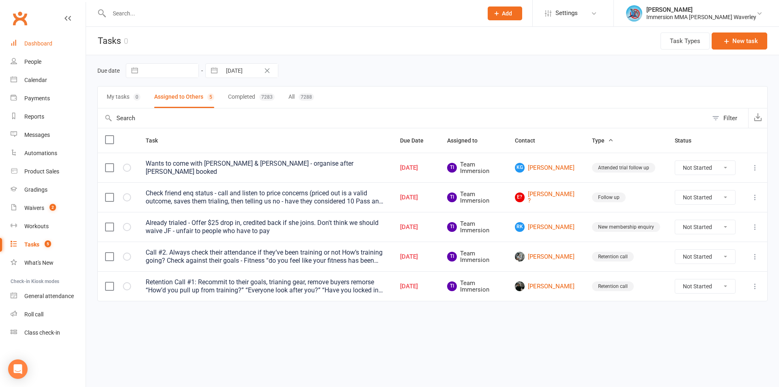
click at [30, 41] on div "Dashboard" at bounding box center [38, 43] width 28 height 6
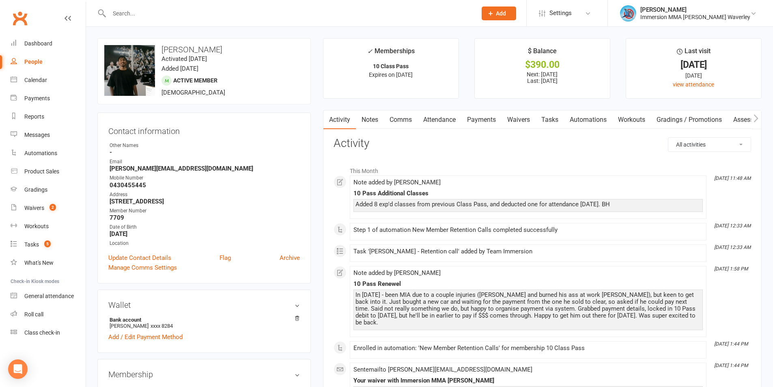
click at [361, 111] on link "Notes" at bounding box center [370, 119] width 28 height 19
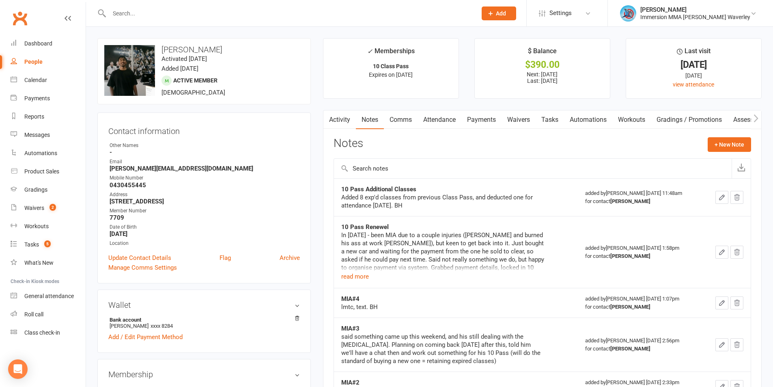
click at [409, 124] on link "Comms" at bounding box center [401, 119] width 34 height 19
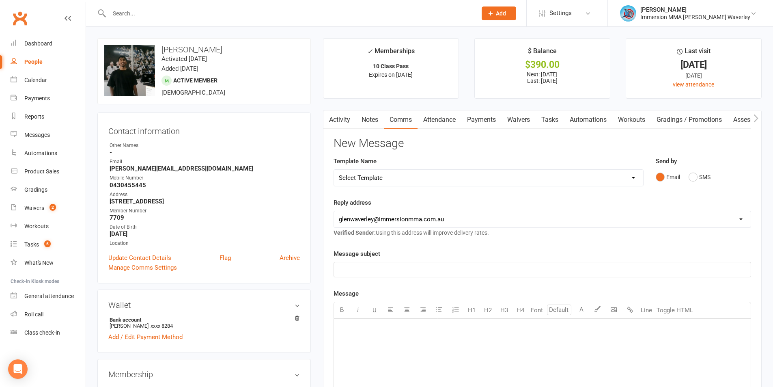
click at [352, 114] on link "Activity" at bounding box center [339, 119] width 32 height 19
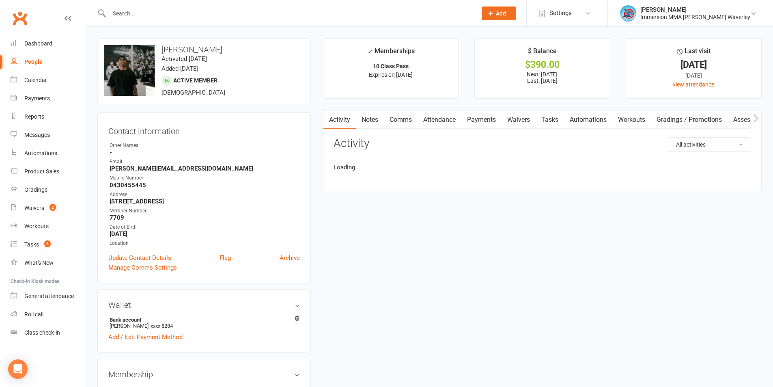
click at [367, 114] on link "Notes" at bounding box center [370, 119] width 28 height 19
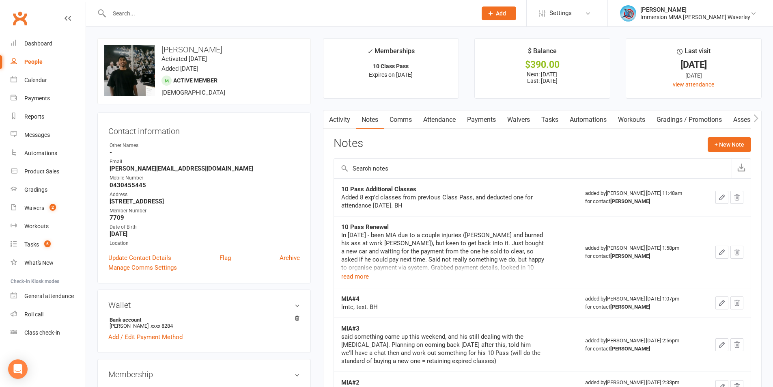
click at [398, 120] on link "Comms" at bounding box center [401, 119] width 34 height 19
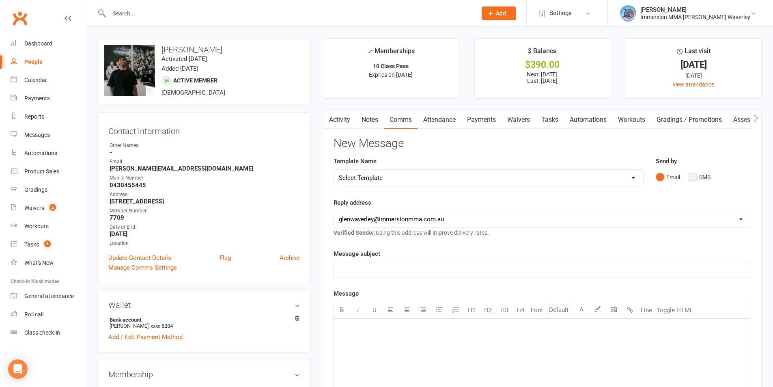
drag, startPoint x: 698, startPoint y: 176, endPoint x: 698, endPoint y: 204, distance: 28.0
click at [697, 176] on button "SMS" at bounding box center [700, 176] width 22 height 15
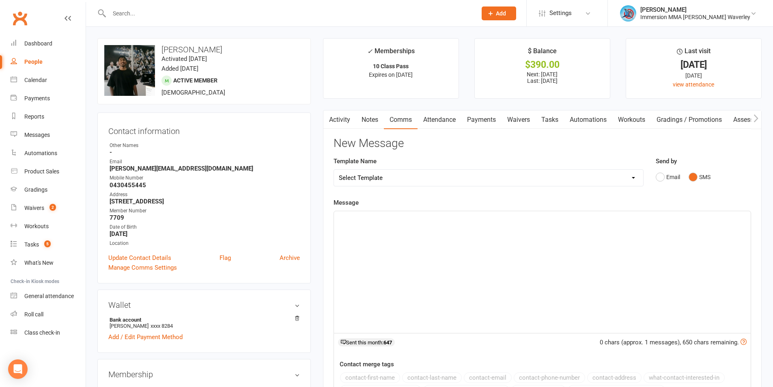
click at [554, 327] on div "﻿" at bounding box center [542, 272] width 417 height 122
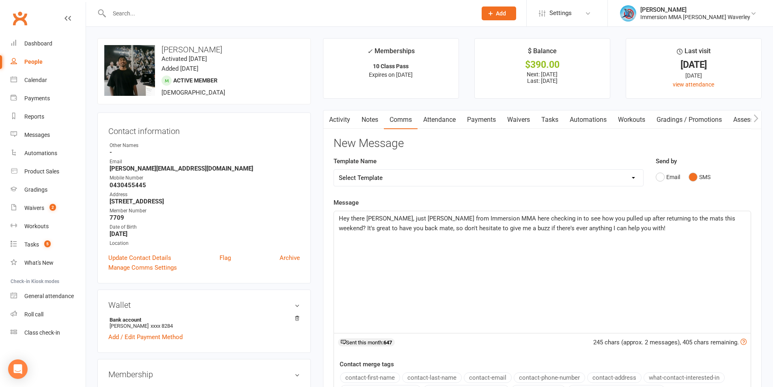
scroll to position [108, 0]
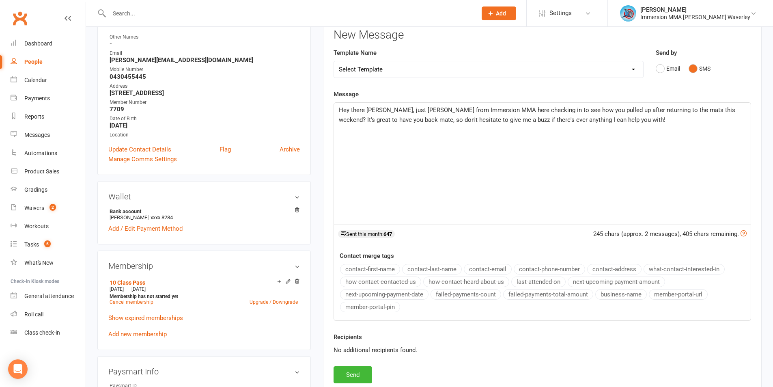
click at [670, 116] on p "Hey there Darren, just Ben from Immersion MMA here checking in to see how you p…" at bounding box center [542, 114] width 407 height 19
click at [670, 114] on p "Hey there Darren, just Ben from Immersion MMA here checking in to see how you p…" at bounding box center [542, 114] width 407 height 19
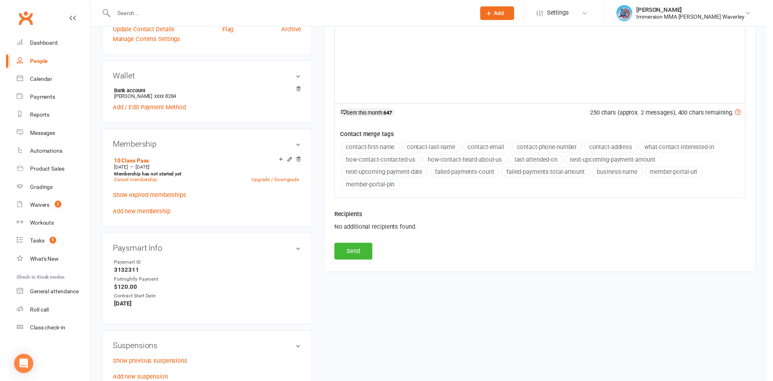
scroll to position [325, 0]
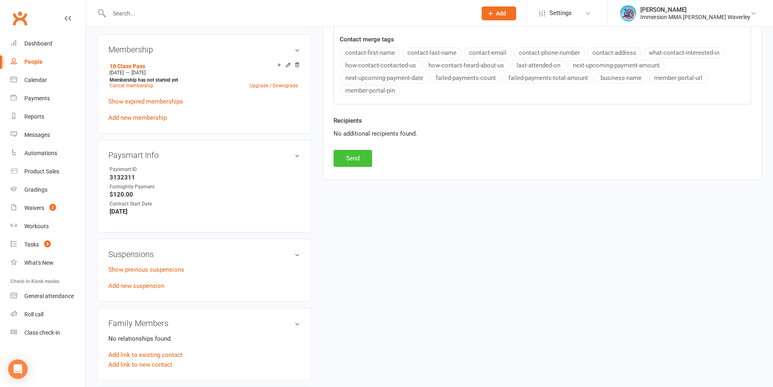
click at [353, 155] on button "Send" at bounding box center [353, 158] width 39 height 17
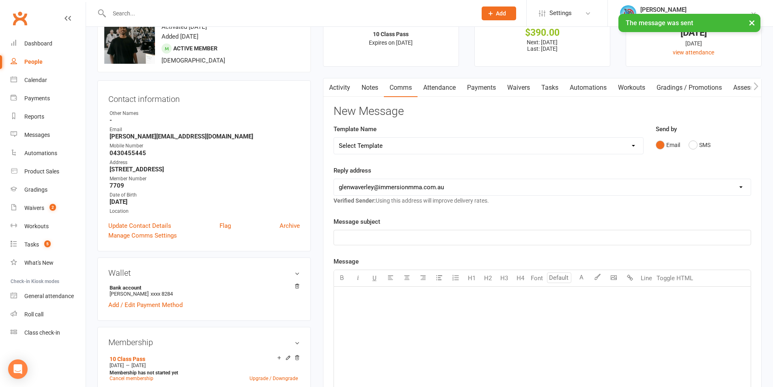
scroll to position [0, 0]
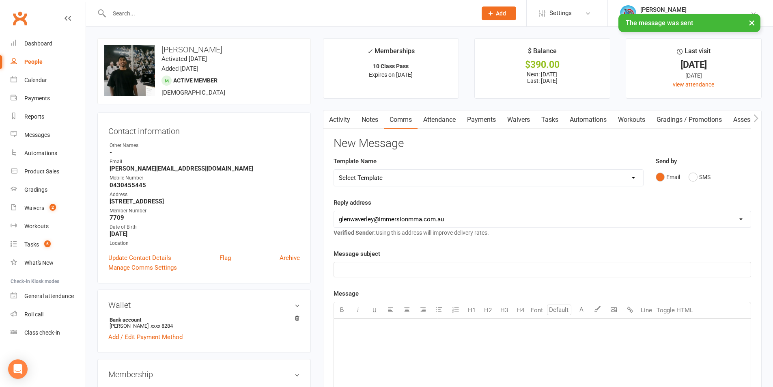
click at [549, 121] on link "Tasks" at bounding box center [550, 119] width 28 height 19
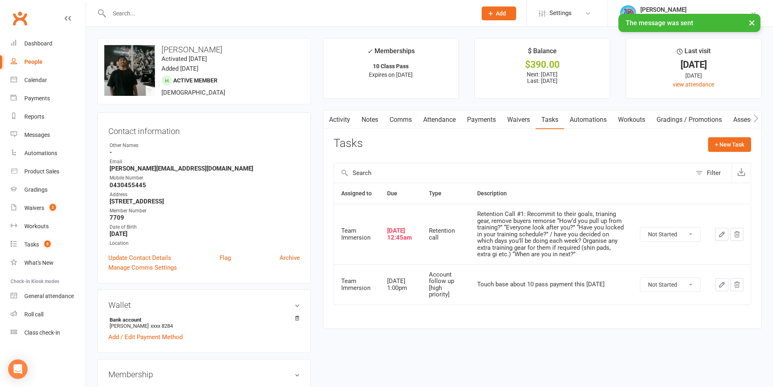
click at [676, 234] on select "Not Started In Progress Waiting Complete" at bounding box center [670, 234] width 60 height 14
click at [640, 227] on select "Not Started In Progress Waiting Complete" at bounding box center [670, 234] width 60 height 14
select select "unstarted"
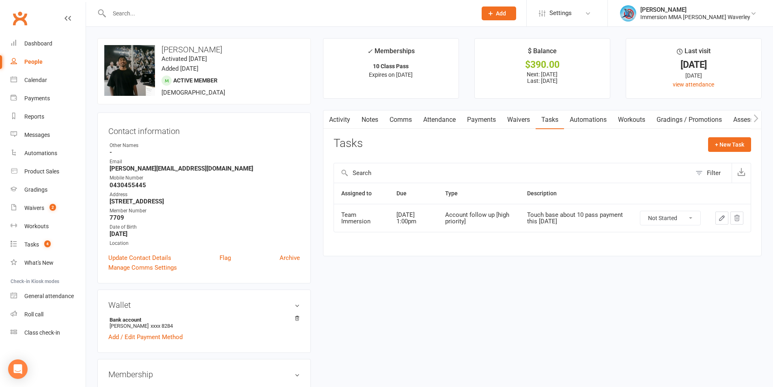
click at [379, 110] on div "Activity Notes Comms Attendance Payments Waivers Tasks Automations Workouts Gra…" at bounding box center [542, 183] width 439 height 146
click at [370, 118] on link "Notes" at bounding box center [370, 119] width 28 height 19
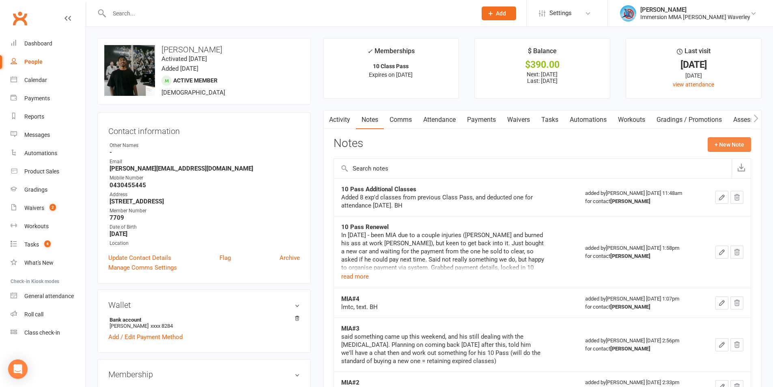
click at [726, 141] on button "+ New Note" at bounding box center [729, 144] width 43 height 15
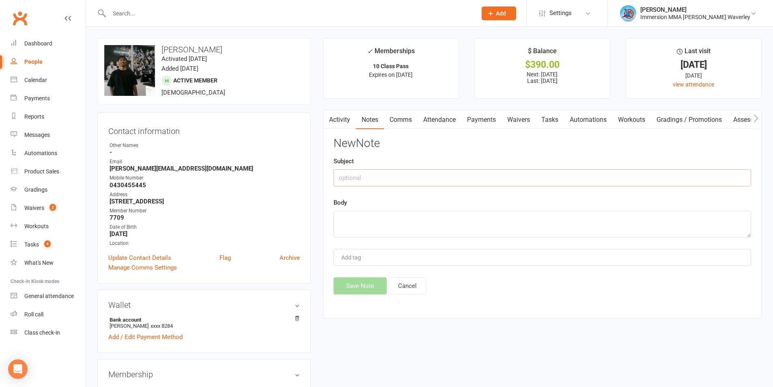
click at [386, 172] on input "text" at bounding box center [543, 177] width 418 height 17
type input "Return Retention#1"
type textarea "lmtc, text"
click at [363, 295] on div "Activity Notes Comms Attendance Payments Waivers Tasks Automations Workouts Gra…" at bounding box center [542, 214] width 439 height 208
click at [364, 291] on button "Save Note" at bounding box center [360, 285] width 53 height 17
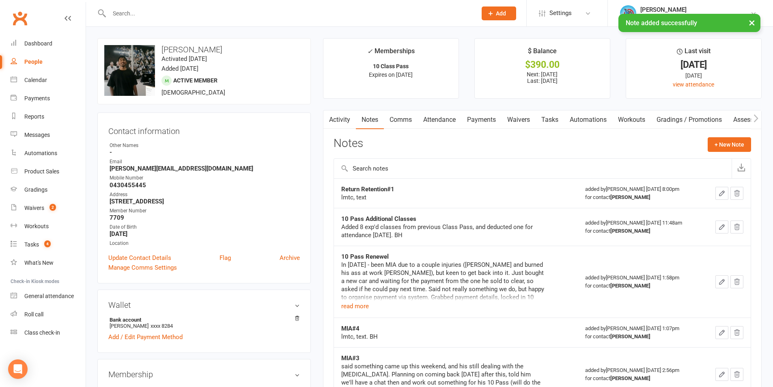
click at [559, 116] on link "Tasks" at bounding box center [550, 119] width 28 height 19
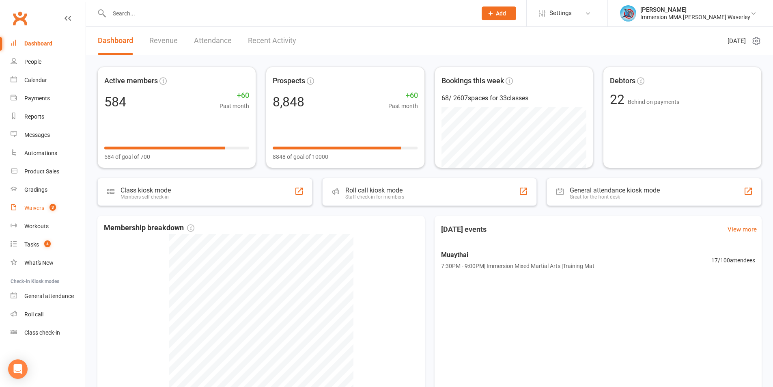
click at [35, 215] on link "Waivers 3" at bounding box center [48, 208] width 75 height 18
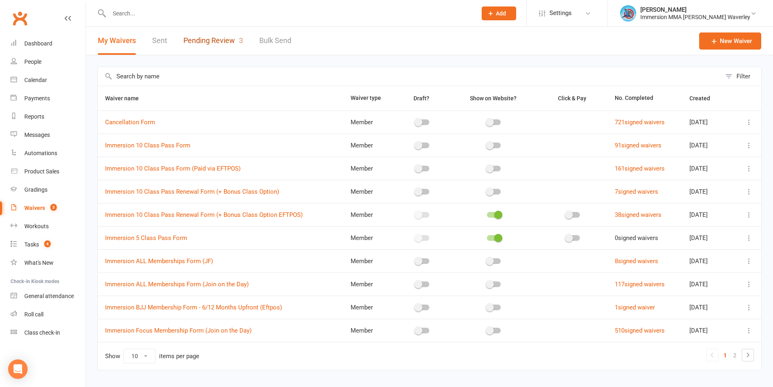
click at [202, 28] on link "Pending Review 3" at bounding box center [213, 41] width 60 height 28
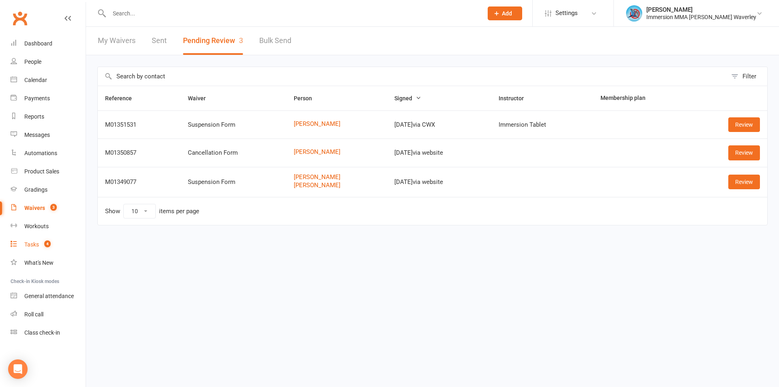
drag, startPoint x: 21, startPoint y: 243, endPoint x: 28, endPoint y: 242, distance: 7.5
click at [22, 243] on link "Tasks 4" at bounding box center [48, 244] width 75 height 18
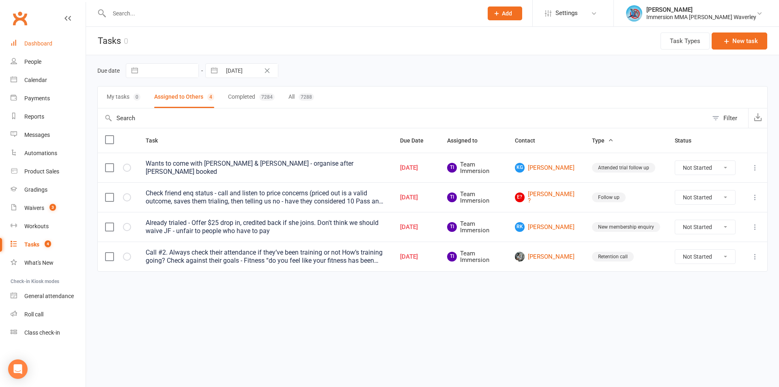
click at [61, 40] on link "Dashboard" at bounding box center [48, 43] width 75 height 18
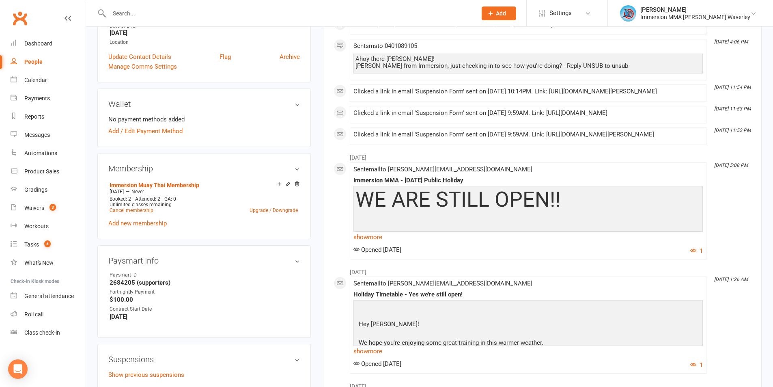
scroll to position [216, 0]
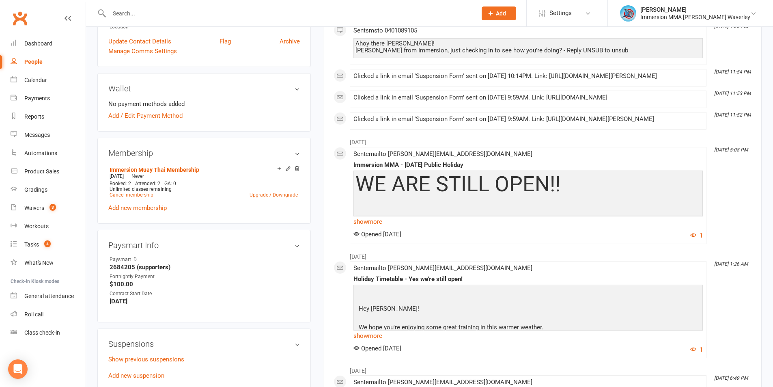
click at [118, 265] on strong "2684205 (supporters)" at bounding box center [205, 266] width 190 height 7
copy strong "2684205"
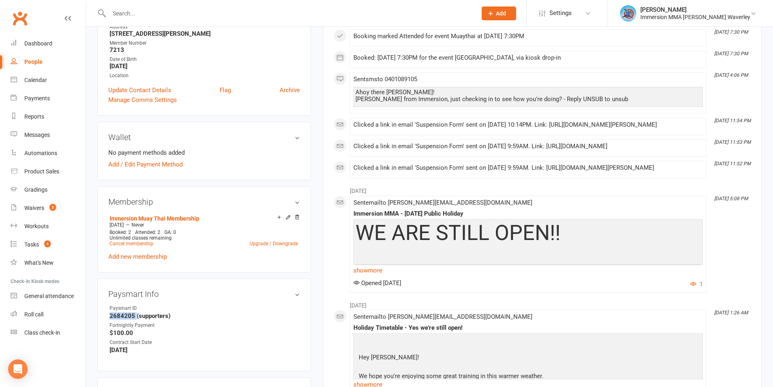
scroll to position [0, 0]
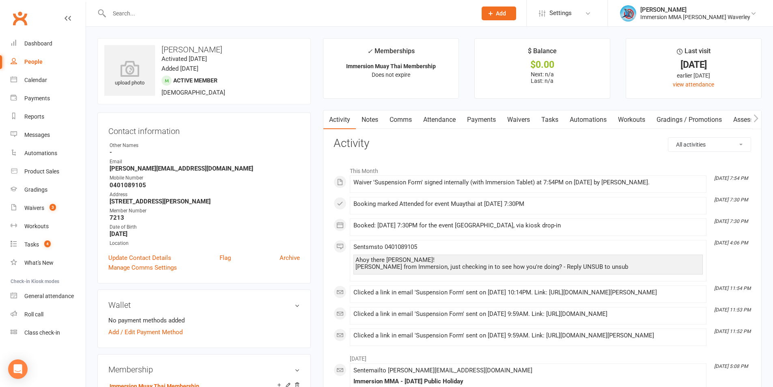
click at [553, 125] on link "Tasks" at bounding box center [550, 119] width 28 height 19
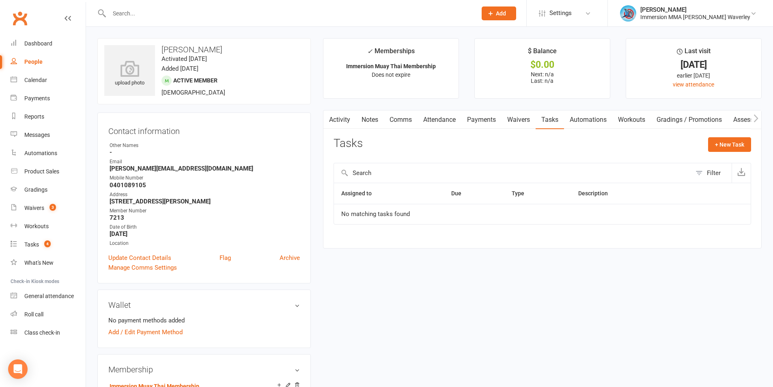
click at [375, 119] on link "Notes" at bounding box center [370, 119] width 28 height 19
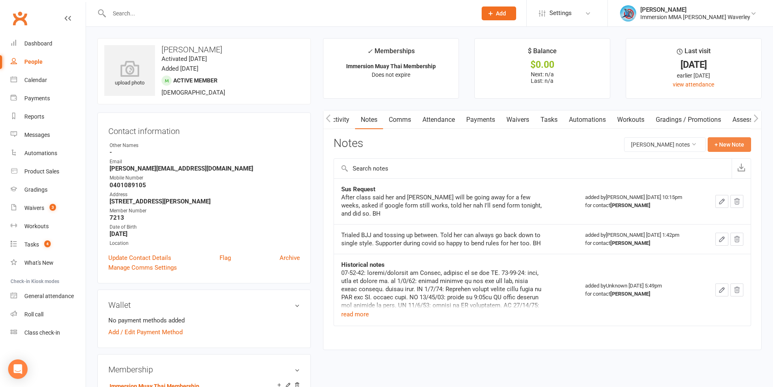
click at [729, 146] on button "+ New Note" at bounding box center [729, 144] width 43 height 15
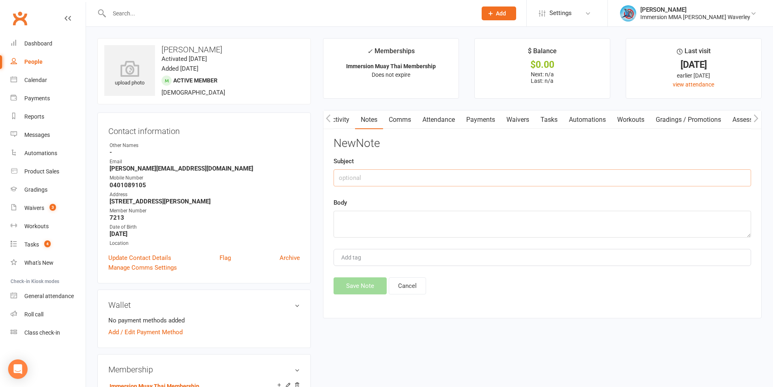
click at [431, 185] on input "text" at bounding box center [543, 177] width 418 height 17
type input "Sus"
drag, startPoint x: 359, startPoint y: 222, endPoint x: 365, endPoint y: 230, distance: 11.0
click at [359, 221] on textarea "Bucklde her knee pretty bad" at bounding box center [543, 224] width 418 height 27
click at [636, 155] on div "New Note Subject Sus Body Buckled her knee pretty bad Add tag Save Note Cancel" at bounding box center [543, 215] width 418 height 157
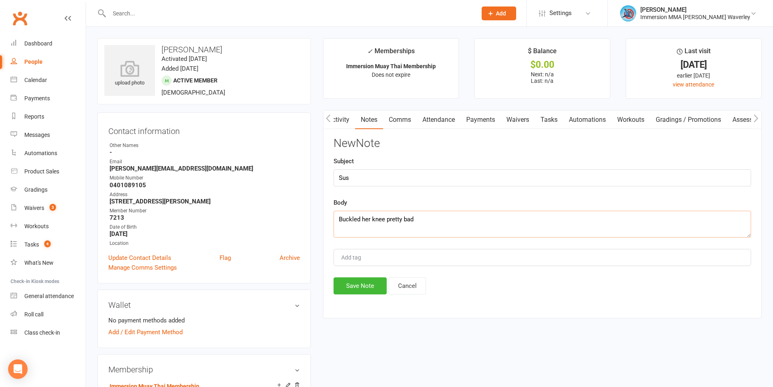
click at [473, 234] on textarea "Buckled her knee pretty bad" at bounding box center [543, 224] width 418 height 27
click at [672, 241] on div "New Note Subject Sus Body Buckled her knee pretty bad on the weekend, went to e…" at bounding box center [543, 215] width 418 height 157
click at [701, 226] on textarea "Buckled her knee pretty bad on the weekend, went to emergency and looks like sh…" at bounding box center [543, 224] width 418 height 27
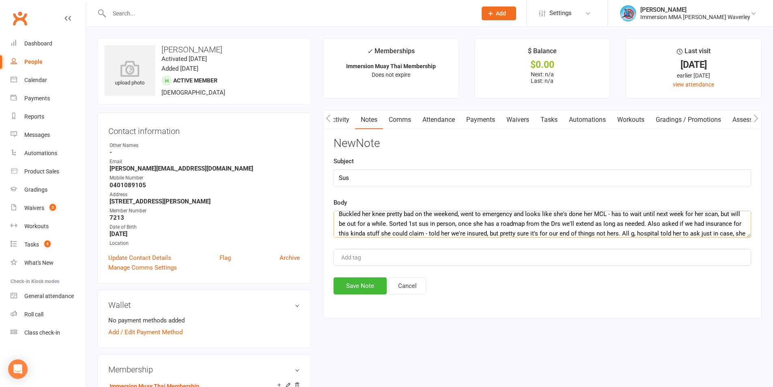
scroll to position [0, 0]
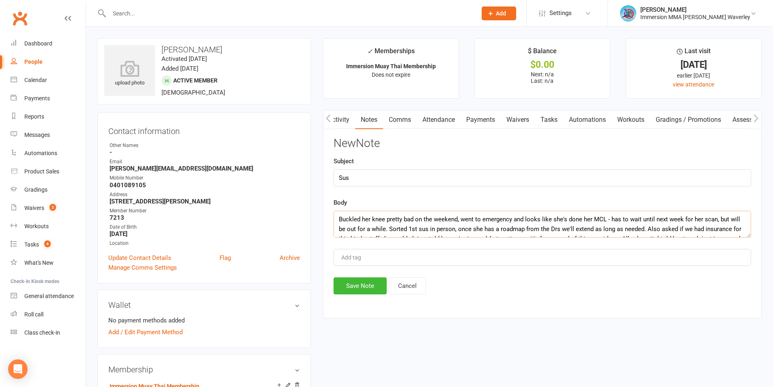
type textarea "Buckled her knee pretty bad on the weekend, went to emergency and looks like sh…"
click at [374, 174] on input "Sus" at bounding box center [543, 177] width 418 height 17
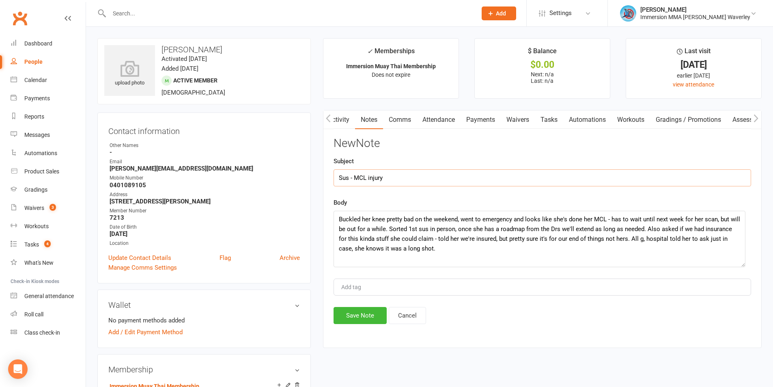
drag, startPoint x: 749, startPoint y: 237, endPoint x: 743, endPoint y: 266, distance: 30.2
click at [743, 266] on textarea "Buckled her knee pretty bad on the weekend, went to emergency and looks like sh…" at bounding box center [540, 239] width 412 height 56
type input "Sus - MCL injury"
click at [351, 315] on button "Save Note" at bounding box center [360, 315] width 53 height 17
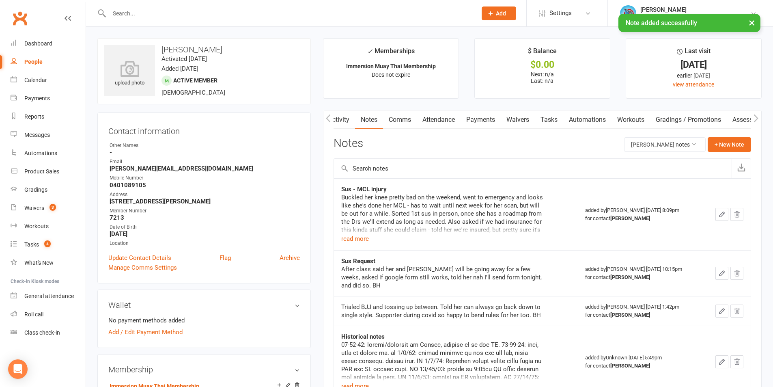
click at [569, 124] on link "Automations" at bounding box center [587, 119] width 48 height 19
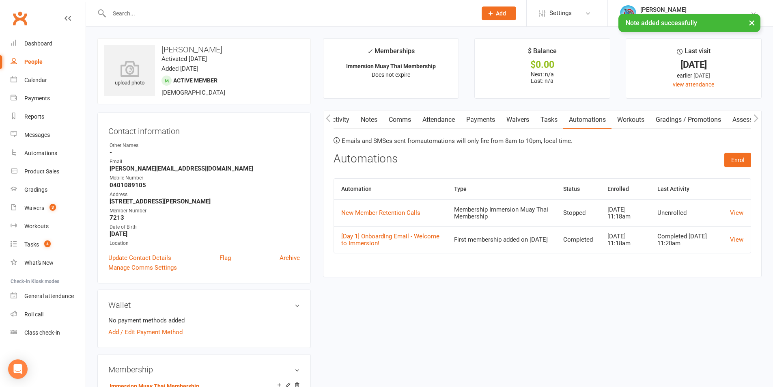
click at [549, 122] on link "Tasks" at bounding box center [549, 119] width 28 height 19
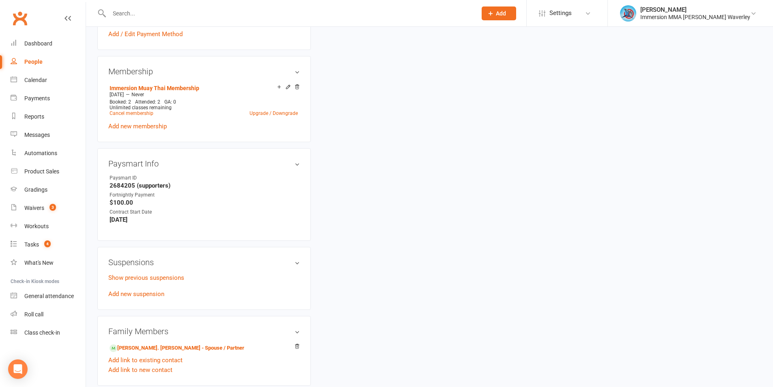
scroll to position [325, 0]
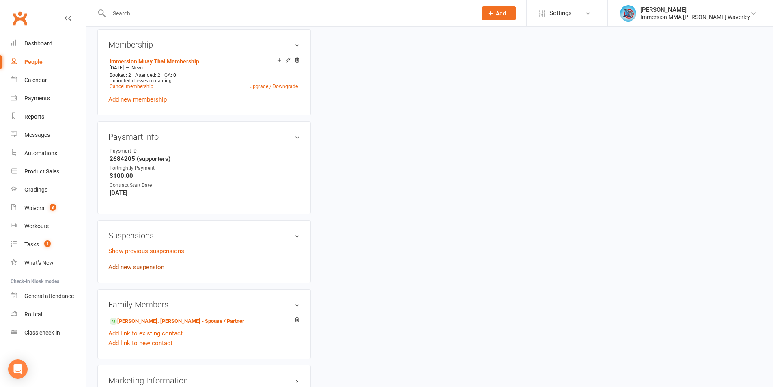
click at [136, 265] on link "Add new suspension" at bounding box center [136, 266] width 56 height 7
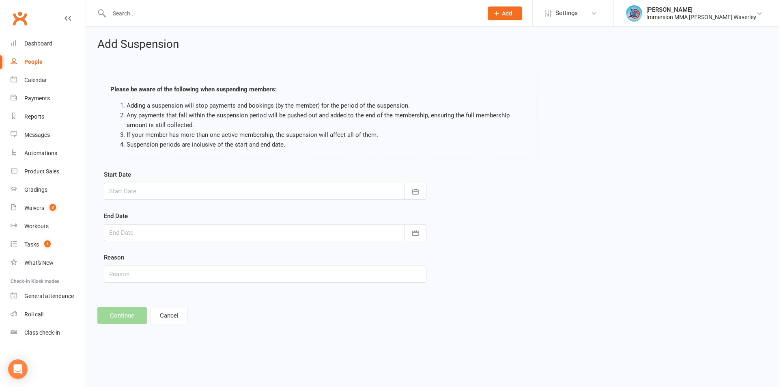
click at [188, 198] on div at bounding box center [265, 191] width 323 height 17
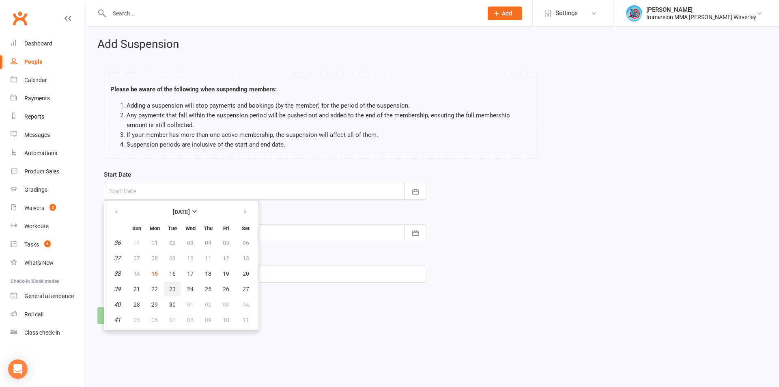
click at [171, 289] on span "23" at bounding box center [172, 289] width 6 height 6
type input "23 Sep 2025"
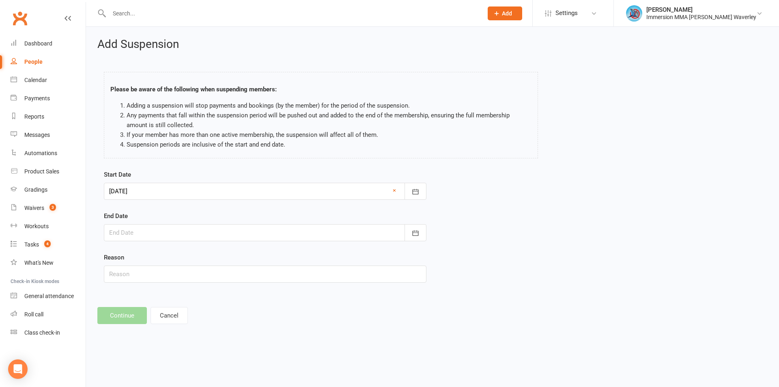
click at [174, 235] on div at bounding box center [265, 232] width 323 height 17
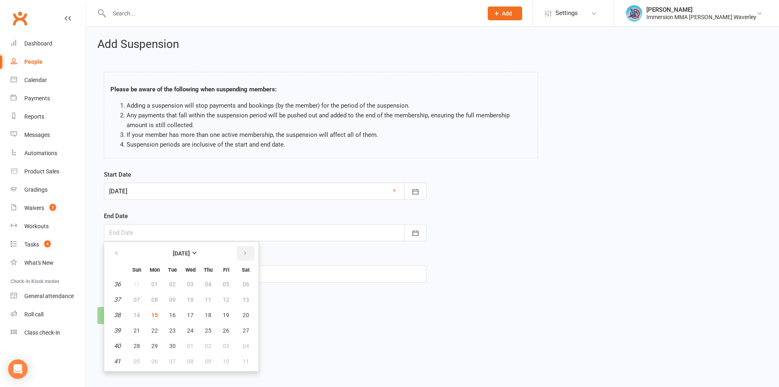
click at [243, 250] on icon "button" at bounding box center [245, 253] width 6 height 6
click at [149, 329] on button "20" at bounding box center [154, 330] width 17 height 15
type input "20 Oct 2025"
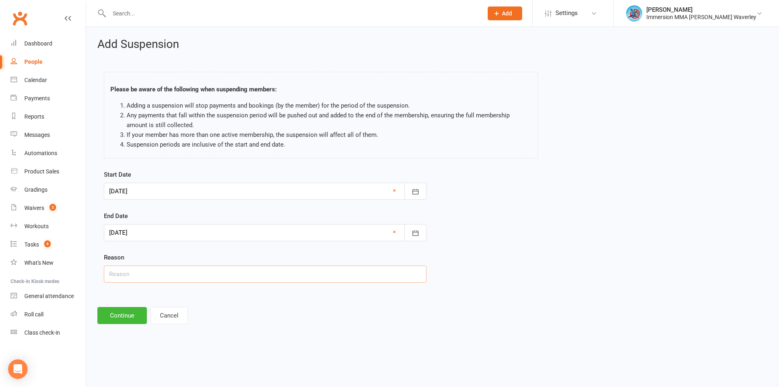
click at [135, 269] on input "text" at bounding box center [265, 273] width 323 height 17
type input "MCL"
click at [127, 304] on div "Add Suspension Please be aware of the following when suspending members: Adding…" at bounding box center [432, 181] width 693 height 308
click at [130, 310] on button "Continue" at bounding box center [122, 315] width 50 height 17
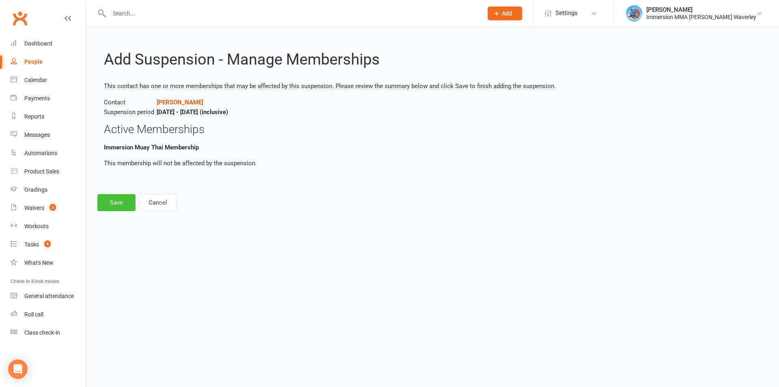
click at [120, 200] on button "Save" at bounding box center [116, 202] width 38 height 17
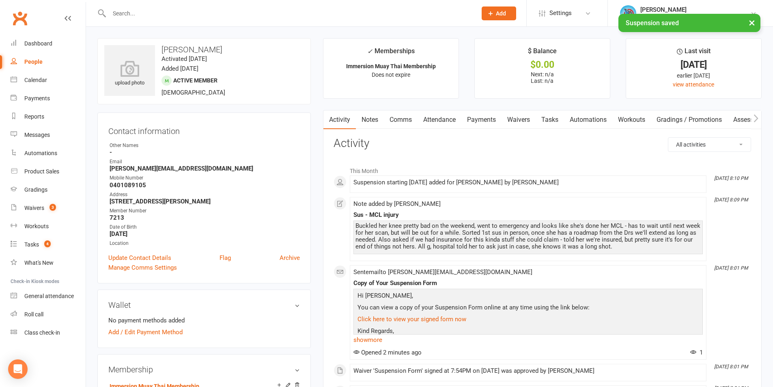
click at [375, 122] on link "Notes" at bounding box center [370, 119] width 28 height 19
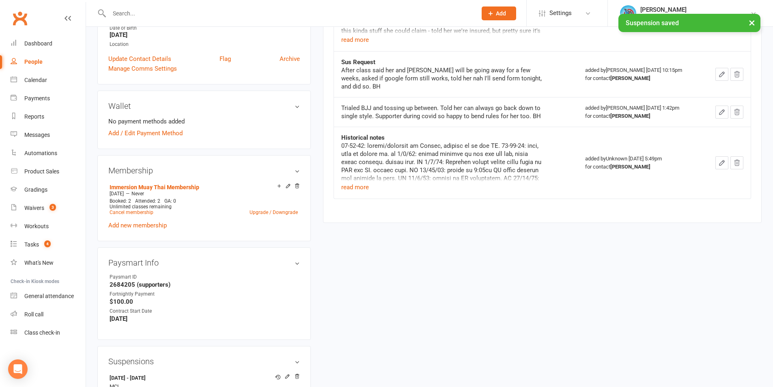
scroll to position [216, 0]
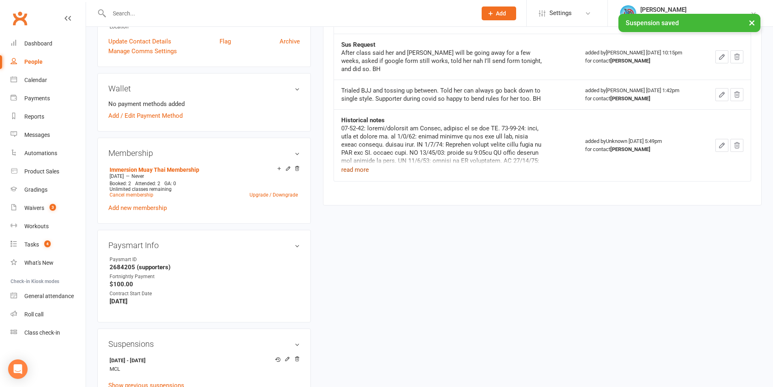
click at [363, 165] on button "read more" at bounding box center [355, 170] width 28 height 10
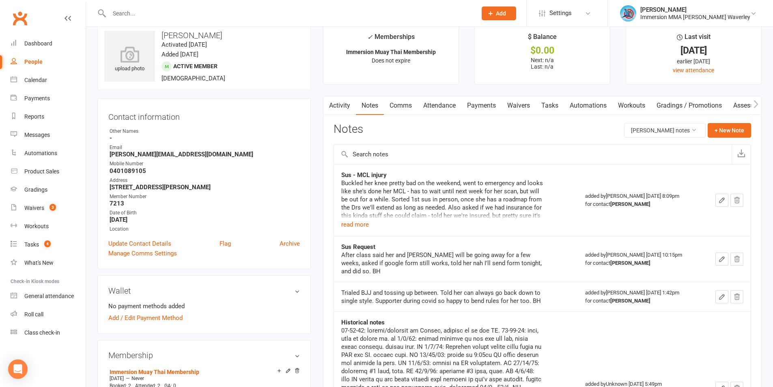
scroll to position [0, 0]
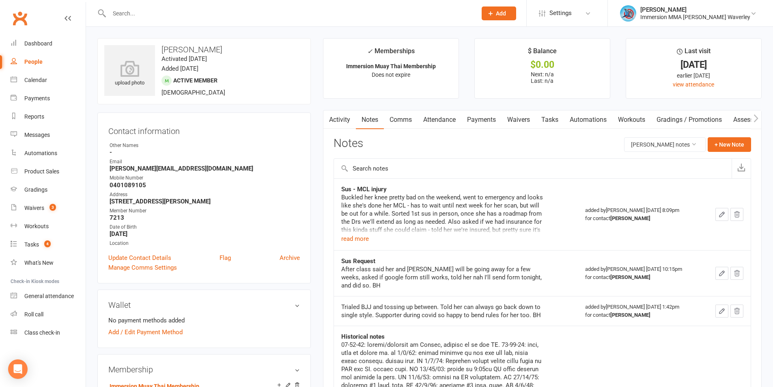
click at [405, 121] on link "Comms" at bounding box center [401, 119] width 34 height 19
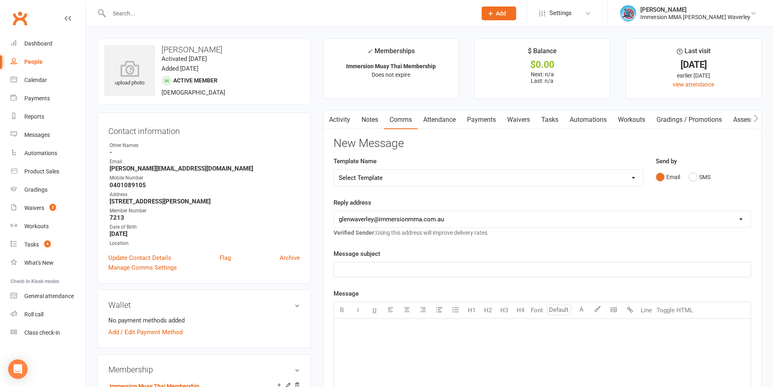
click at [381, 168] on div "Template Name Select Template [Email] Adult Appt Confirmation Email [SMS] Booki…" at bounding box center [489, 171] width 310 height 30
click at [385, 176] on select "Select Template [Email] Adult Appt Confirmation Email [SMS] Booking Confirmatio…" at bounding box center [488, 178] width 309 height 16
select select "13"
click at [334, 170] on select "Select Template [Email] Adult Appt Confirmation Email [SMS] Booking Confirmatio…" at bounding box center [488, 178] width 309 height 16
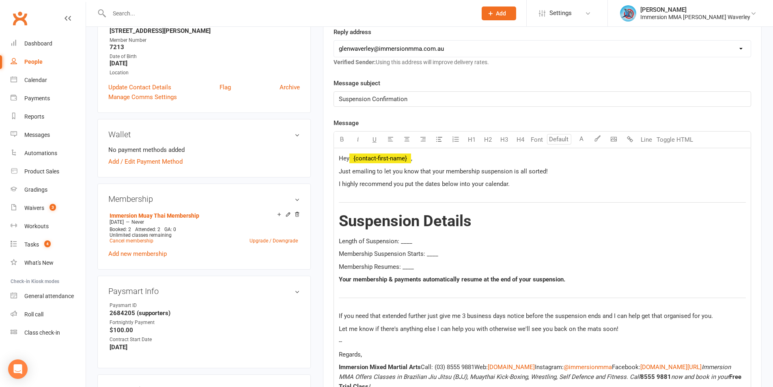
scroll to position [216, 0]
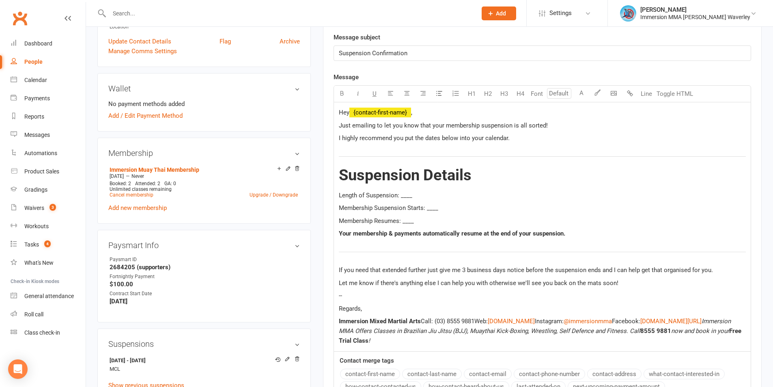
click at [408, 194] on span "Length of Suspension: ____" at bounding box center [375, 195] width 73 height 7
click at [408, 193] on span "Length of Suspension: ____" at bounding box center [375, 195] width 73 height 7
click at [430, 206] on span "Membership Suspension Starts: ____" at bounding box center [388, 207] width 99 height 7
click at [487, 207] on span "Membership Suspension Starts: 23/9/25 (the next availble billing date)" at bounding box center [432, 207] width 187 height 7
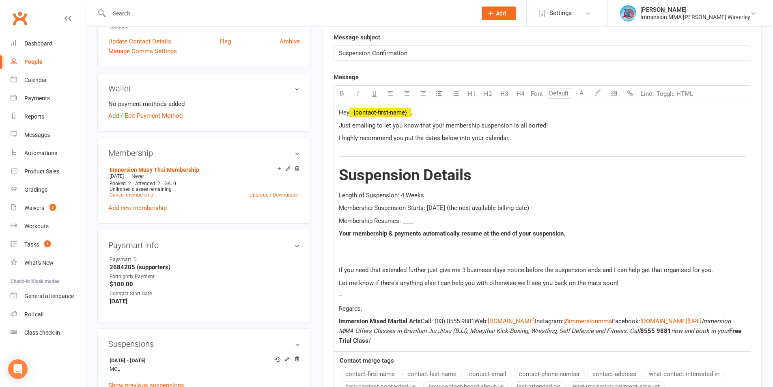
click at [405, 221] on span "Membership Resumes: ____" at bounding box center [376, 220] width 75 height 7
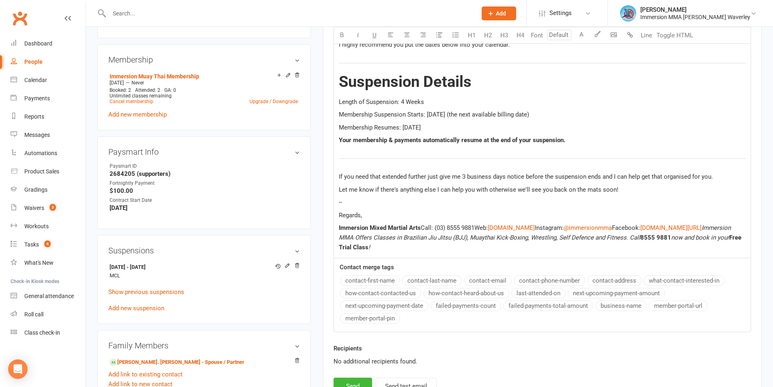
scroll to position [325, 0]
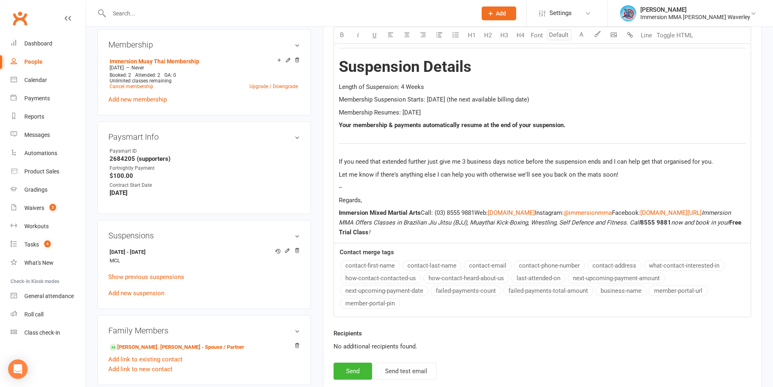
click at [404, 194] on div "Hey ﻿ {contact-first-name} , Just emailing to let you know that your membership…" at bounding box center [542, 118] width 417 height 249
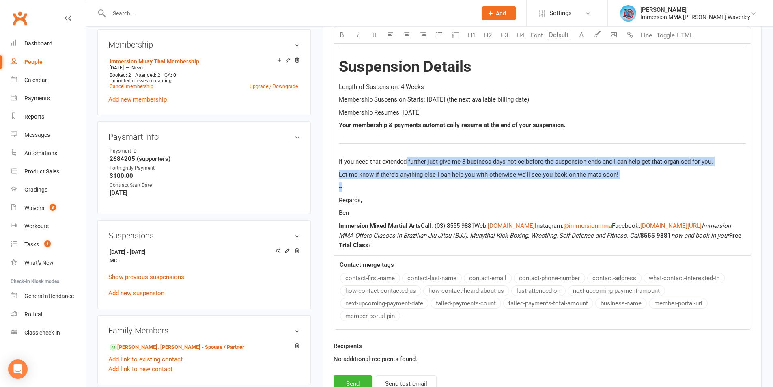
drag, startPoint x: 676, startPoint y: 185, endPoint x: 407, endPoint y: 157, distance: 270.5
click at [407, 157] on div "Hey ﻿ {contact-first-name} , Just emailing to let you know that your membership…" at bounding box center [542, 124] width 417 height 261
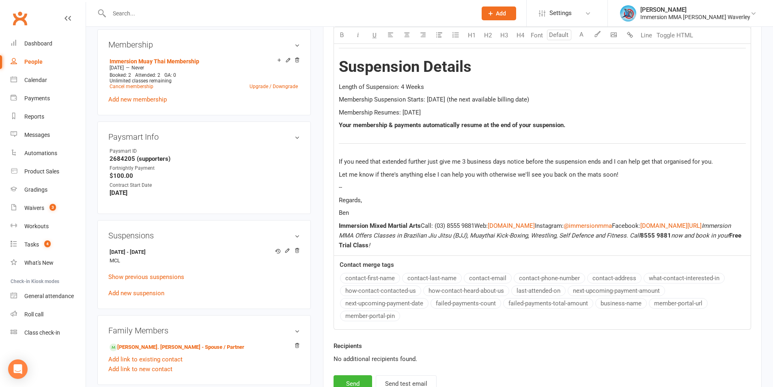
click at [616, 195] on p "Regards," at bounding box center [542, 200] width 407 height 10
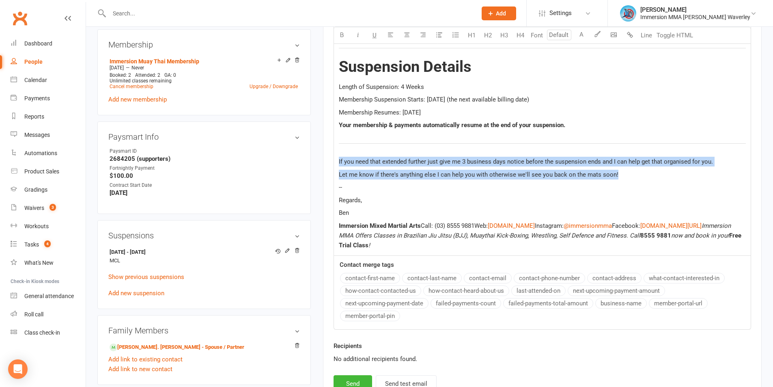
drag, startPoint x: 626, startPoint y: 172, endPoint x: 348, endPoint y: 149, distance: 278.9
click at [348, 149] on div "Hey ﻿ {contact-first-name} , Just emailing to let you know that your membership…" at bounding box center [542, 124] width 417 height 261
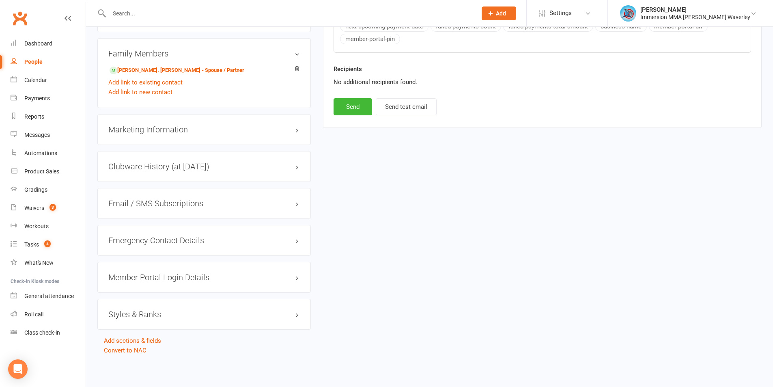
scroll to position [269, 0]
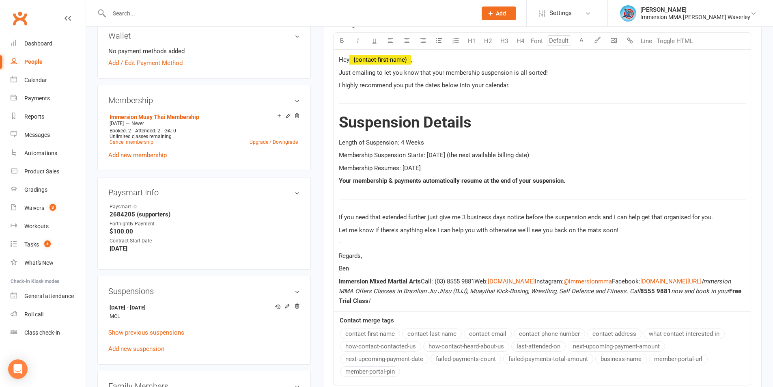
drag, startPoint x: 662, startPoint y: 243, endPoint x: 644, endPoint y: 240, distance: 18.8
click at [663, 242] on p "--" at bounding box center [542, 243] width 407 height 10
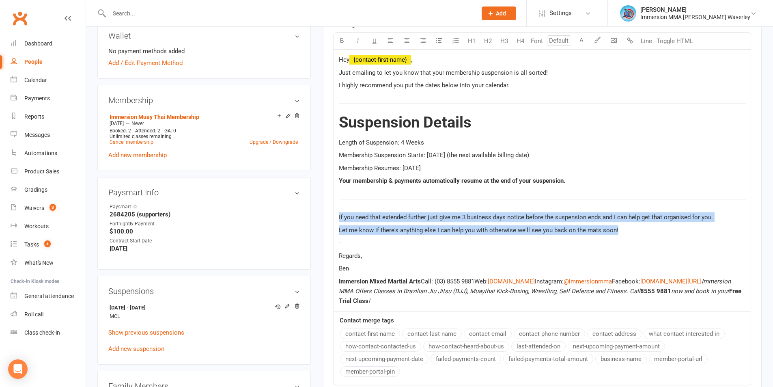
drag, startPoint x: 338, startPoint y: 217, endPoint x: 697, endPoint y: 234, distance: 359.5
click at [697, 234] on div "Hey ﻿ {contact-first-name} , Just emailing to let you know that your membership…" at bounding box center [542, 180] width 417 height 261
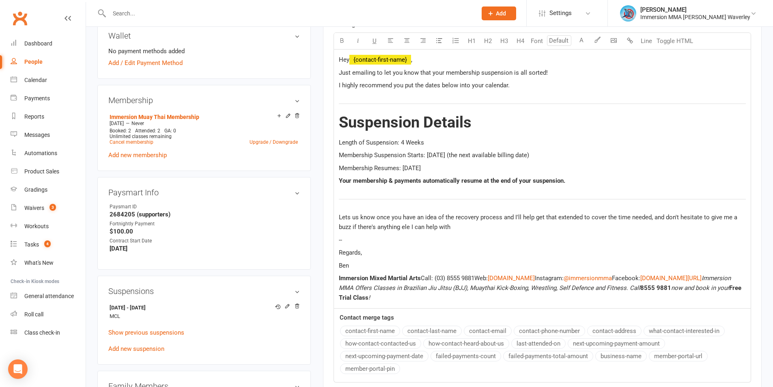
drag, startPoint x: 408, startPoint y: 226, endPoint x: 452, endPoint y: 242, distance: 46.9
click at [409, 226] on span "Lets us know once you have an idea of the recovery process and I'll help get th…" at bounding box center [539, 221] width 400 height 17
click at [465, 230] on p "Lets us know once you have an idea of the recovery process and I'll help get th…" at bounding box center [542, 221] width 407 height 19
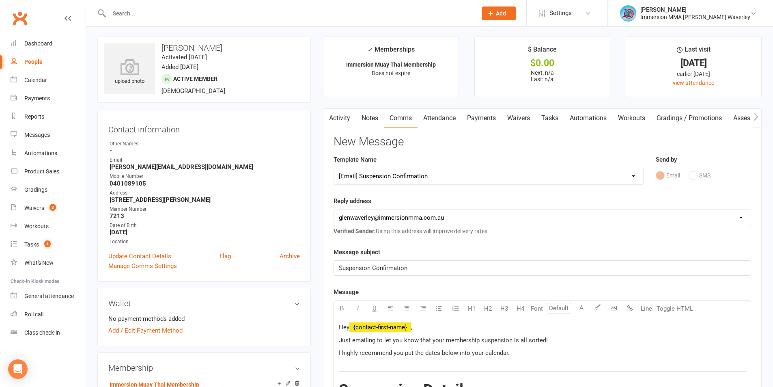
scroll to position [0, 0]
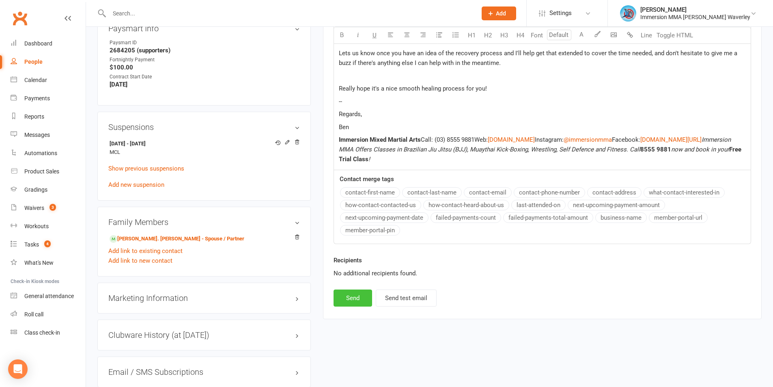
click at [353, 305] on button "Send" at bounding box center [353, 297] width 39 height 17
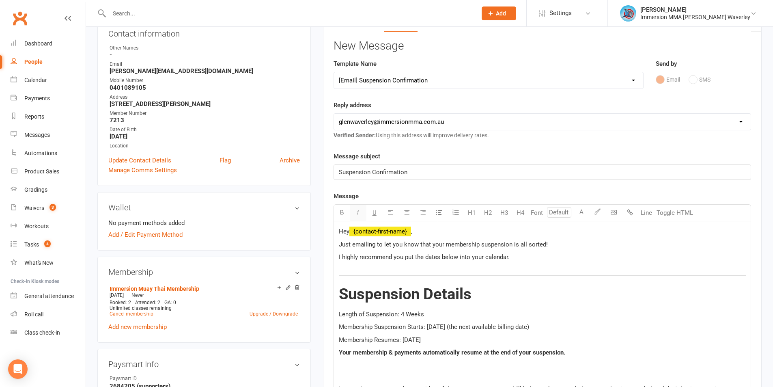
select select
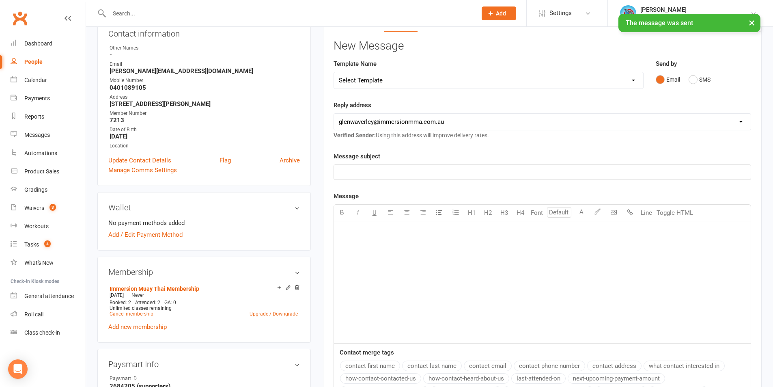
scroll to position [0, 0]
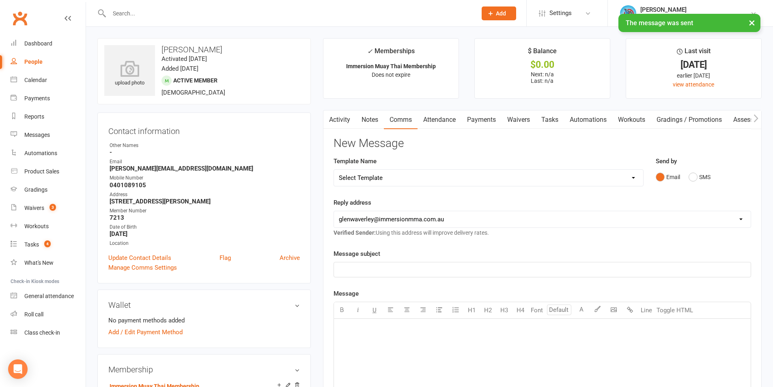
click at [538, 119] on link "Tasks" at bounding box center [550, 119] width 28 height 19
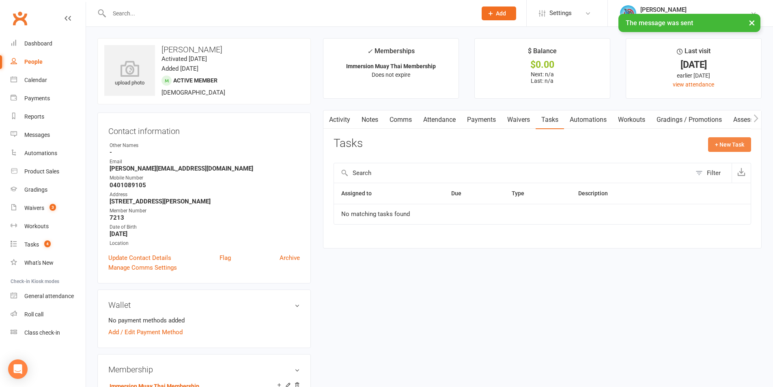
click at [731, 140] on button "+ New Task" at bounding box center [729, 144] width 43 height 15
select select "48839"
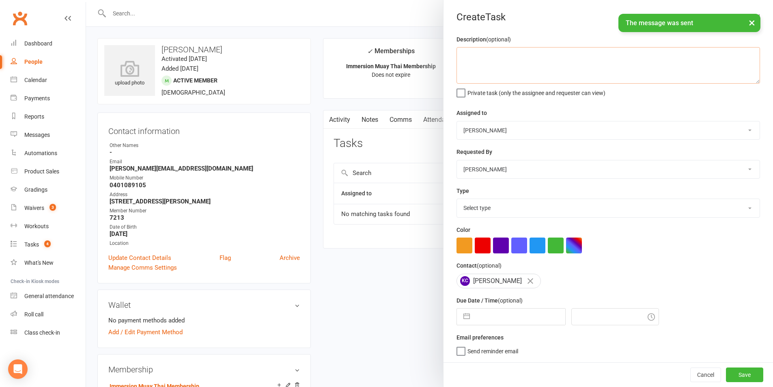
click at [546, 71] on textarea at bounding box center [609, 65] width 304 height 37
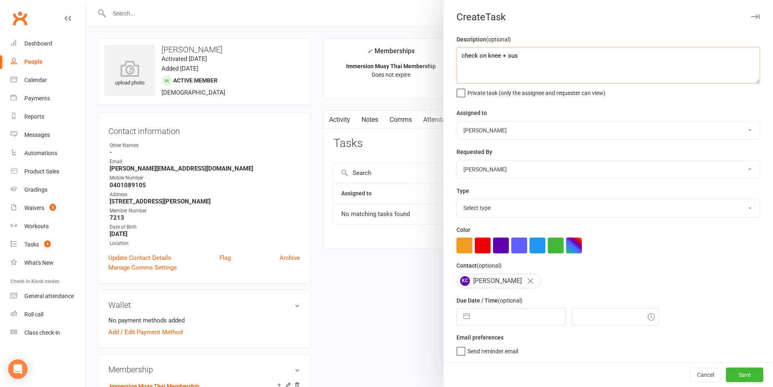
type textarea "check on knee + sus"
click at [513, 137] on select "David Marinakis Team Immersion Ben Street Immersion Tablet James Fitzgerald Ben…" at bounding box center [608, 130] width 303 height 18
select select "48837"
click at [457, 122] on select "David Marinakis Team Immersion Ben Street Immersion Tablet James Fitzgerald Ben…" at bounding box center [608, 130] width 303 height 18
click at [481, 204] on select "Select type Account follow up [high priority] Attended trial follow up Chase si…" at bounding box center [608, 208] width 303 height 18
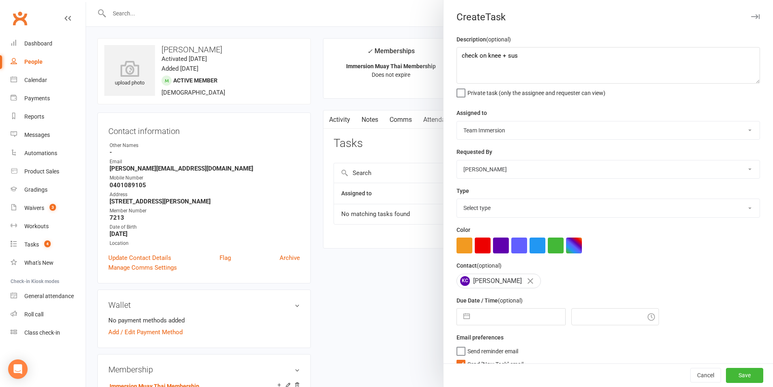
select select "27318"
click at [457, 200] on select "Select type Account follow up [high priority] Attended trial follow up Chase si…" at bounding box center [608, 208] width 303 height 18
click at [482, 322] on input "text" at bounding box center [519, 316] width 91 height 16
select select "7"
select select "2025"
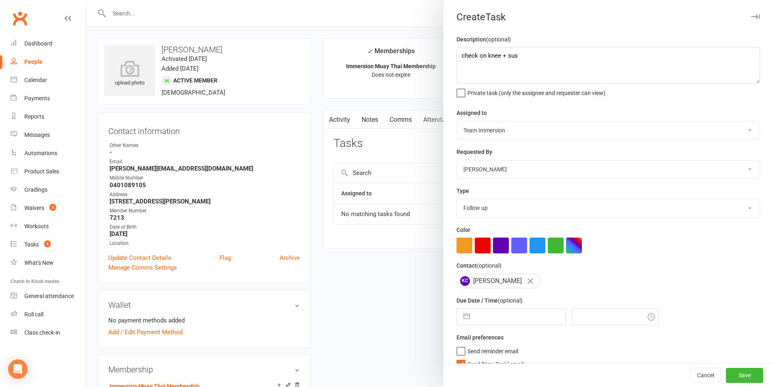
select select "8"
select select "2025"
select select "9"
select select "2025"
click at [523, 211] on select "Account follow up [high priority] Attended trial follow up Chase sign-up forms …" at bounding box center [608, 208] width 303 height 18
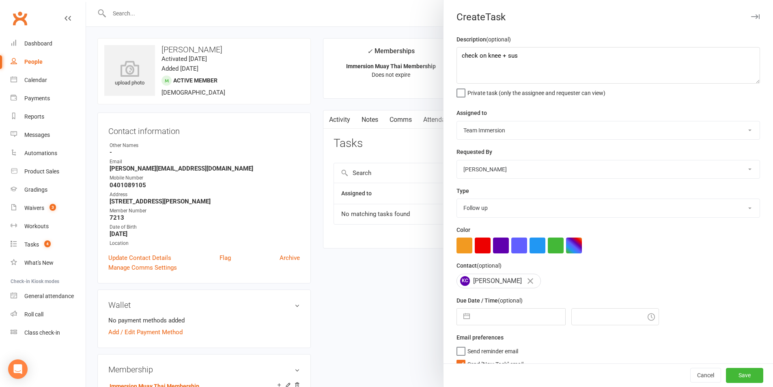
select select "27317"
click at [457, 200] on select "Account follow up [high priority] Attended trial follow up Chase sign-up forms …" at bounding box center [608, 208] width 303 height 18
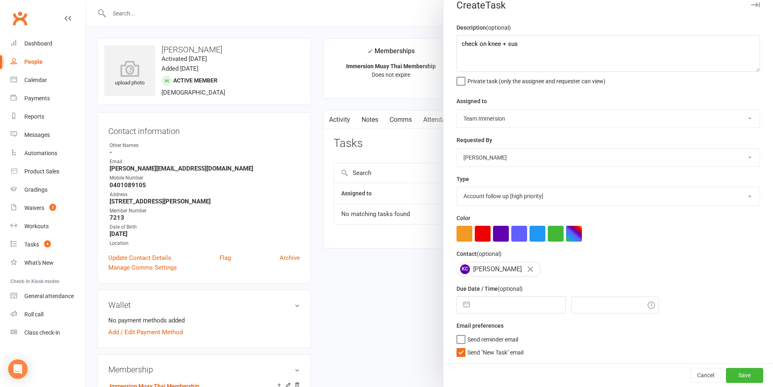
click at [493, 308] on input "text" at bounding box center [519, 305] width 91 height 16
select select "7"
select select "2025"
select select "8"
select select "2025"
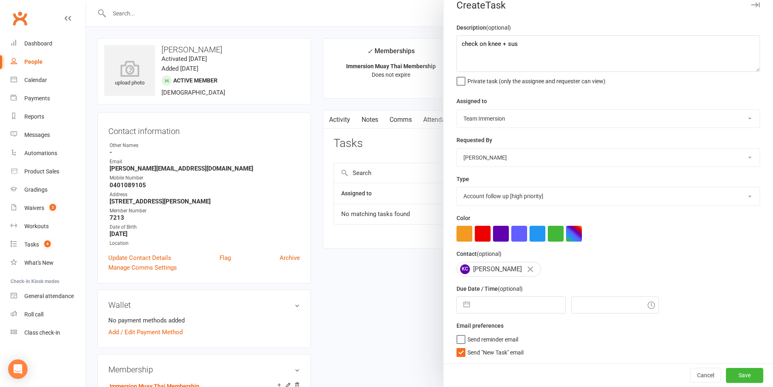
select select "9"
select select "2025"
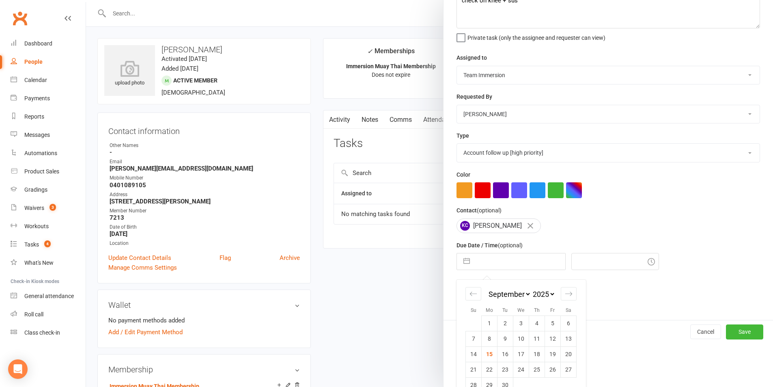
scroll to position [73, 0]
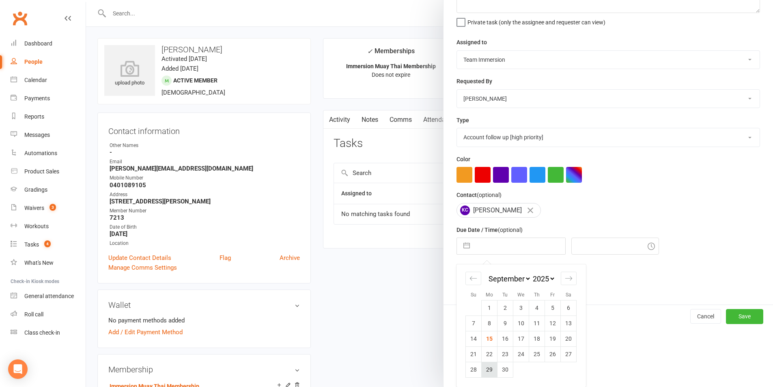
click at [485, 368] on td "29" at bounding box center [490, 369] width 16 height 15
type input "29 Sep 2025"
type input "8:15pm"
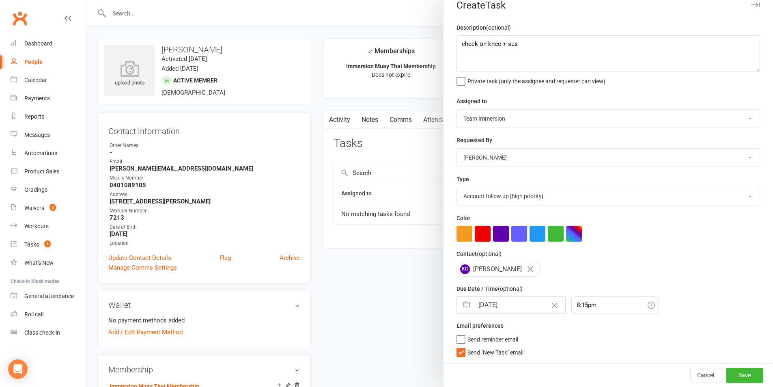
click at [481, 349] on span "Send "New Task" email" at bounding box center [495, 350] width 56 height 9
click at [481, 346] on input "Send "New Task" email" at bounding box center [490, 346] width 67 height 0
click at [726, 379] on button "Save" at bounding box center [744, 375] width 37 height 15
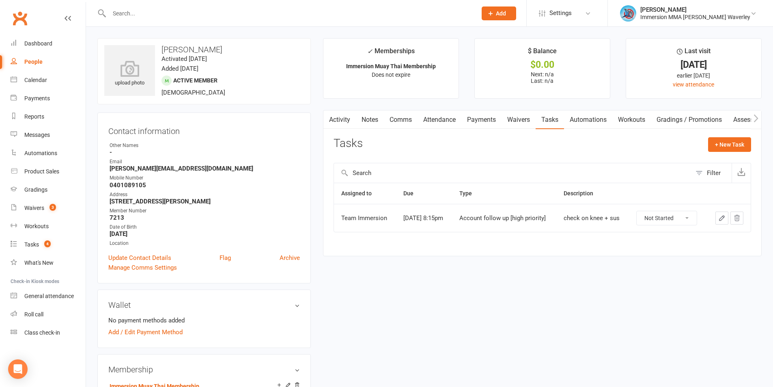
drag, startPoint x: 503, startPoint y: 308, endPoint x: 472, endPoint y: 302, distance: 31.4
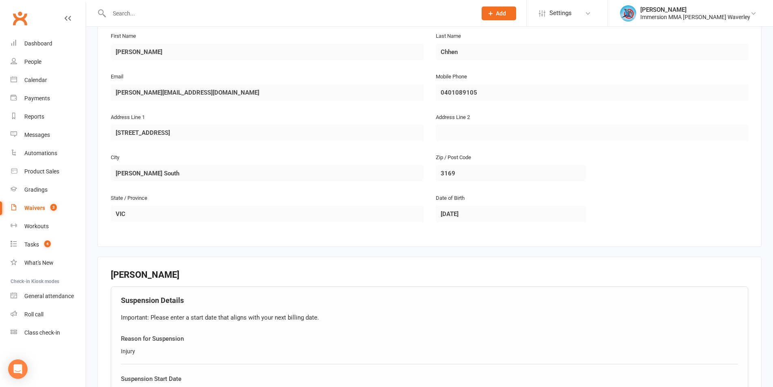
scroll to position [325, 0]
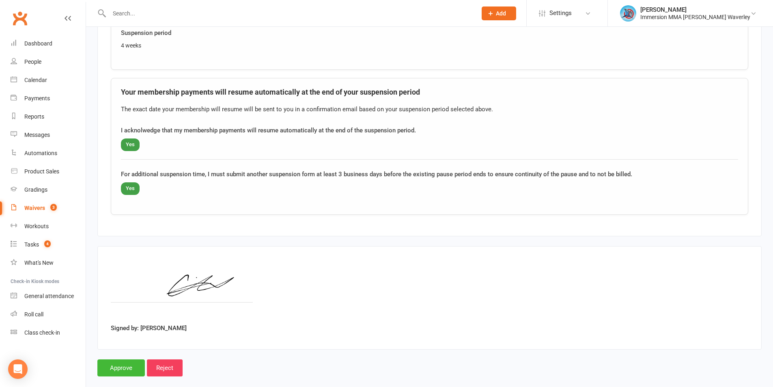
scroll to position [542, 0]
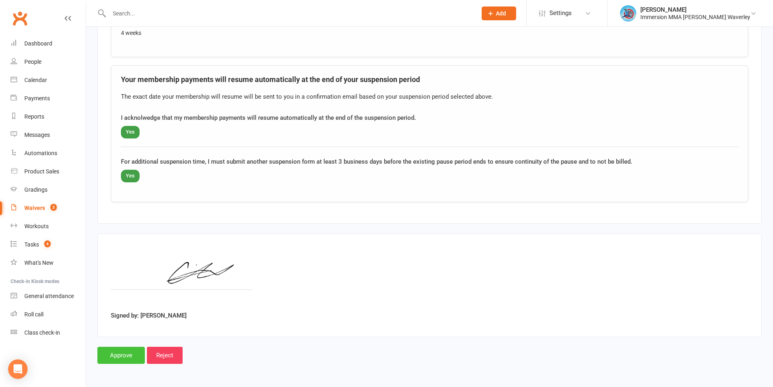
click at [136, 353] on input "Approve" at bounding box center [120, 355] width 47 height 17
